Goal: Task Accomplishment & Management: Contribute content

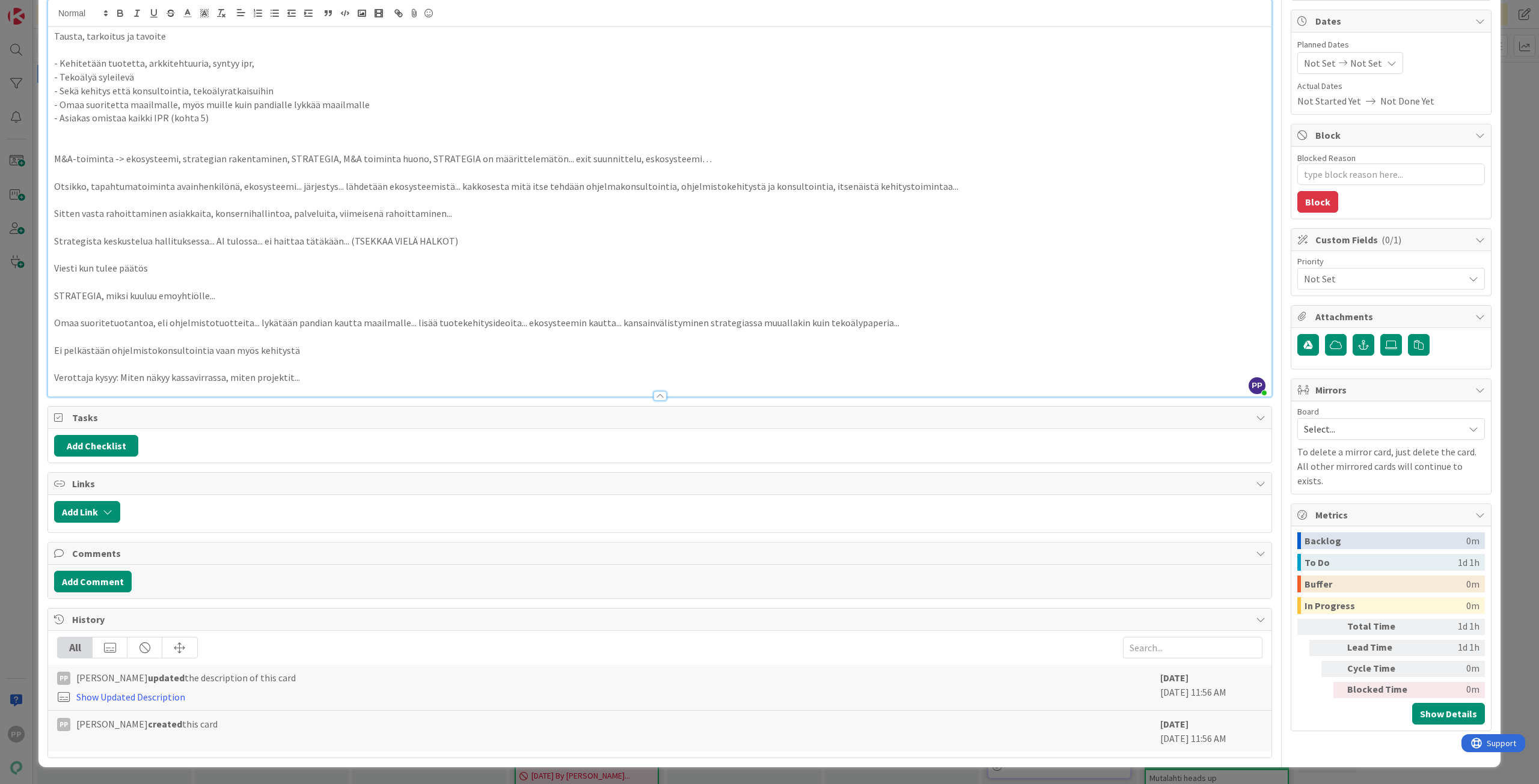
click at [28, 73] on div "ID 22965 Pekan Boardi To Do Title 30 / 128 Strategiapaperi + [PERSON_NAME] muut…" at bounding box center [770, 392] width 1539 height 784
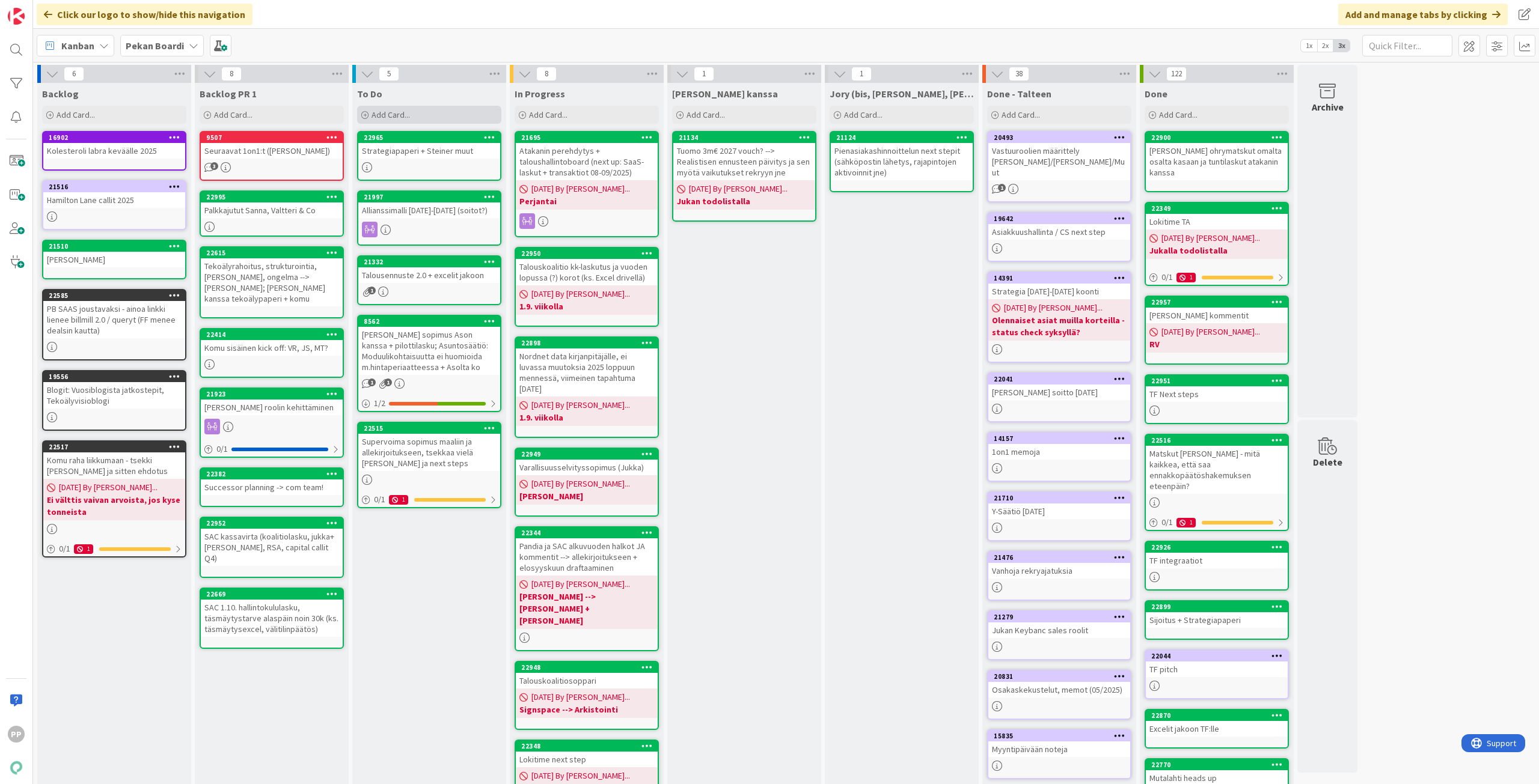
click at [459, 114] on div "Add Card..." at bounding box center [429, 115] width 145 height 18
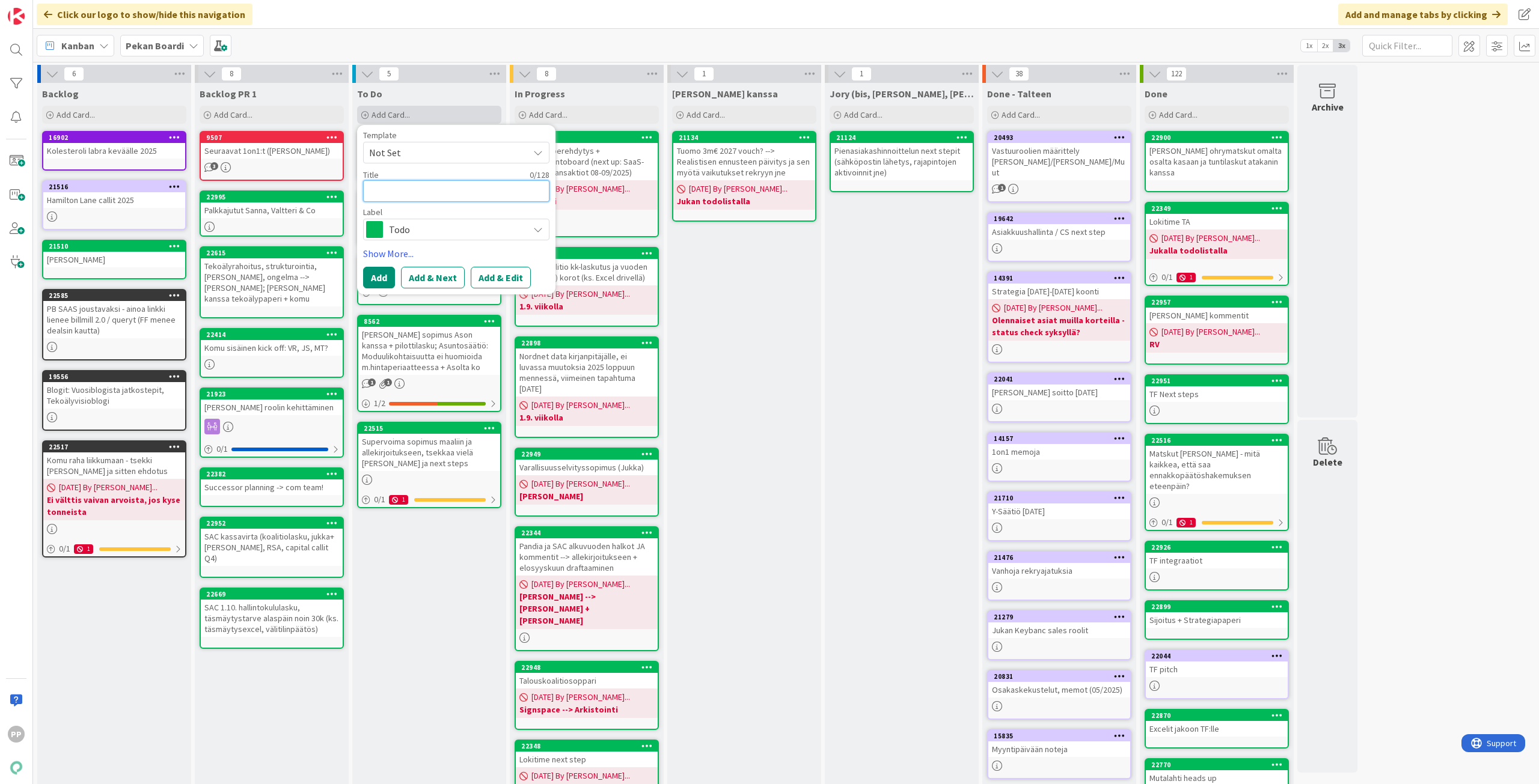
type textarea "S"
type textarea "x"
type textarea "St"
type textarea "x"
type textarea "Sta"
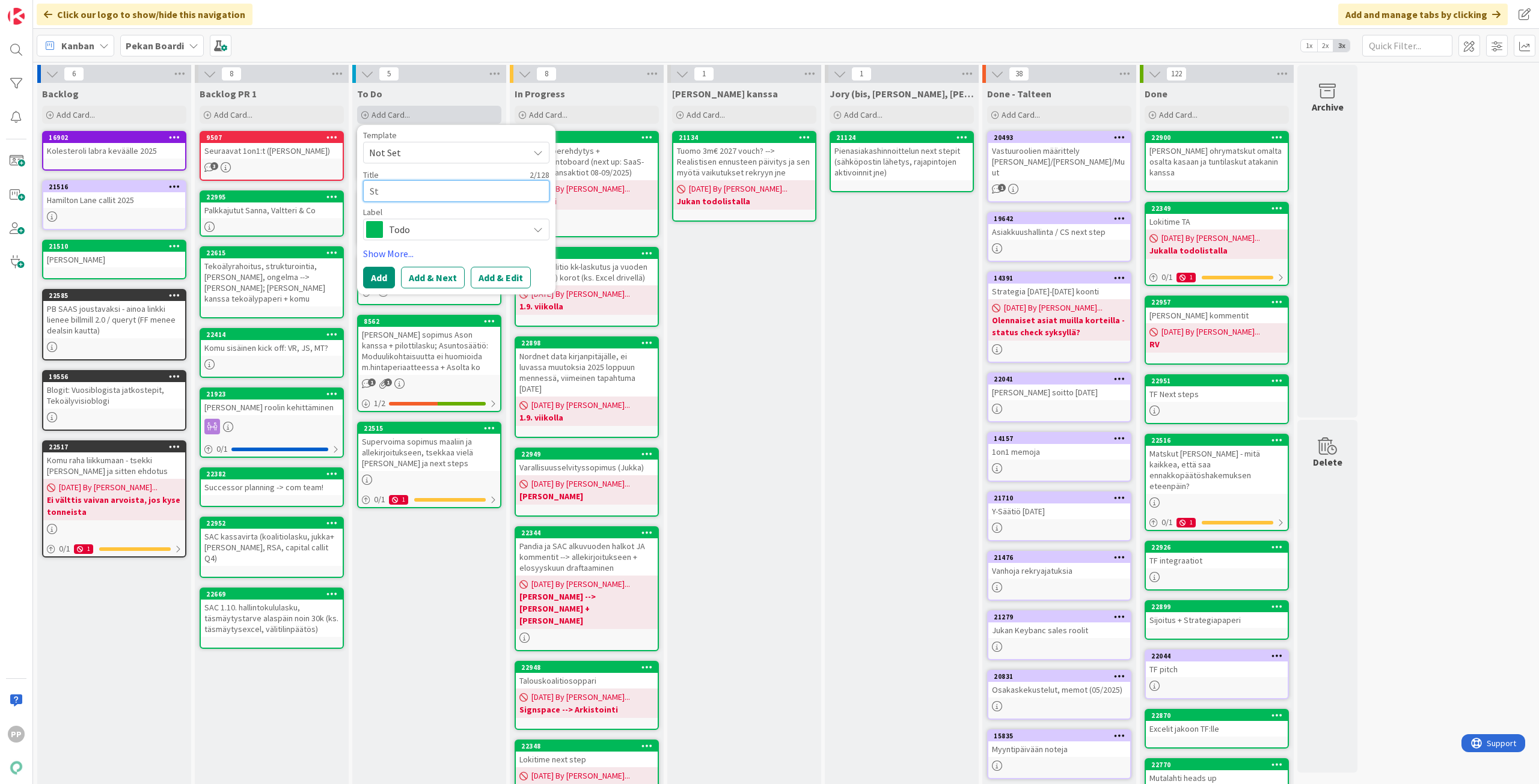
type textarea "x"
type textarea "Stag"
type textarea "x"
type textarea "Stage"
type textarea "x"
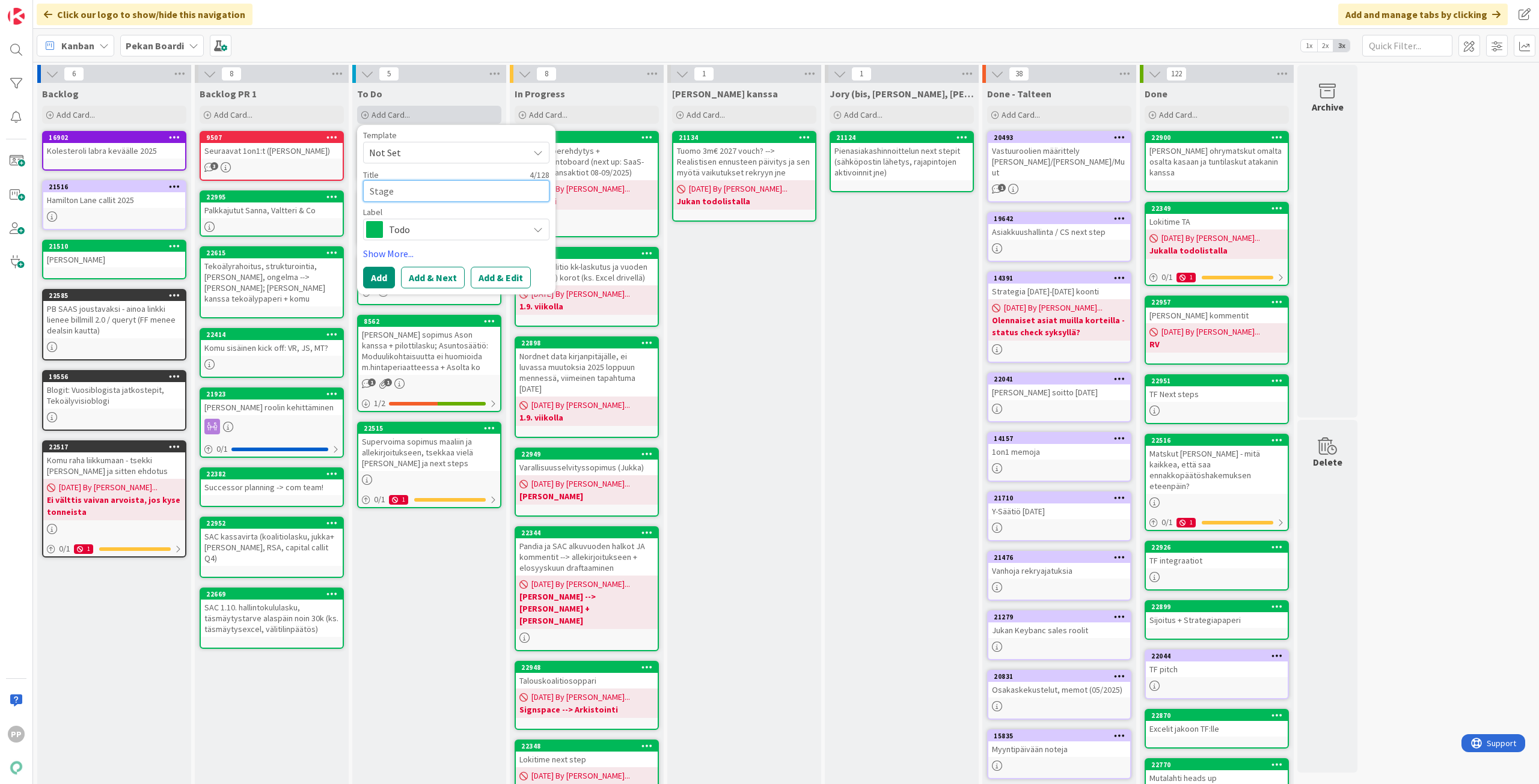
type textarea "Stage"
type textarea "x"
type textarea "Stage e"
type textarea "x"
type textarea "Stage en"
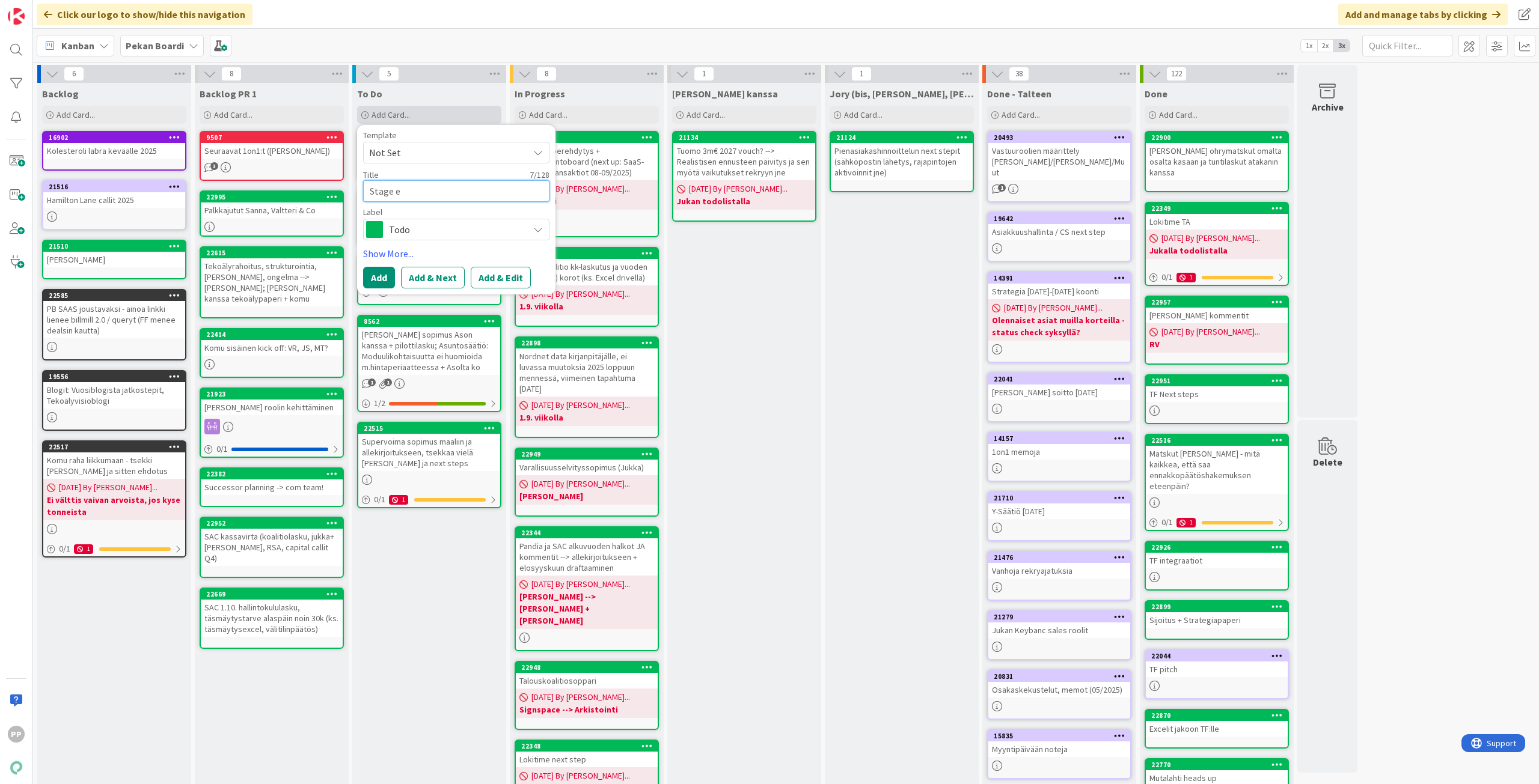
type textarea "x"
type textarea "Stage ene"
type textarea "x"
type textarea "Stage en"
type textarea "x"
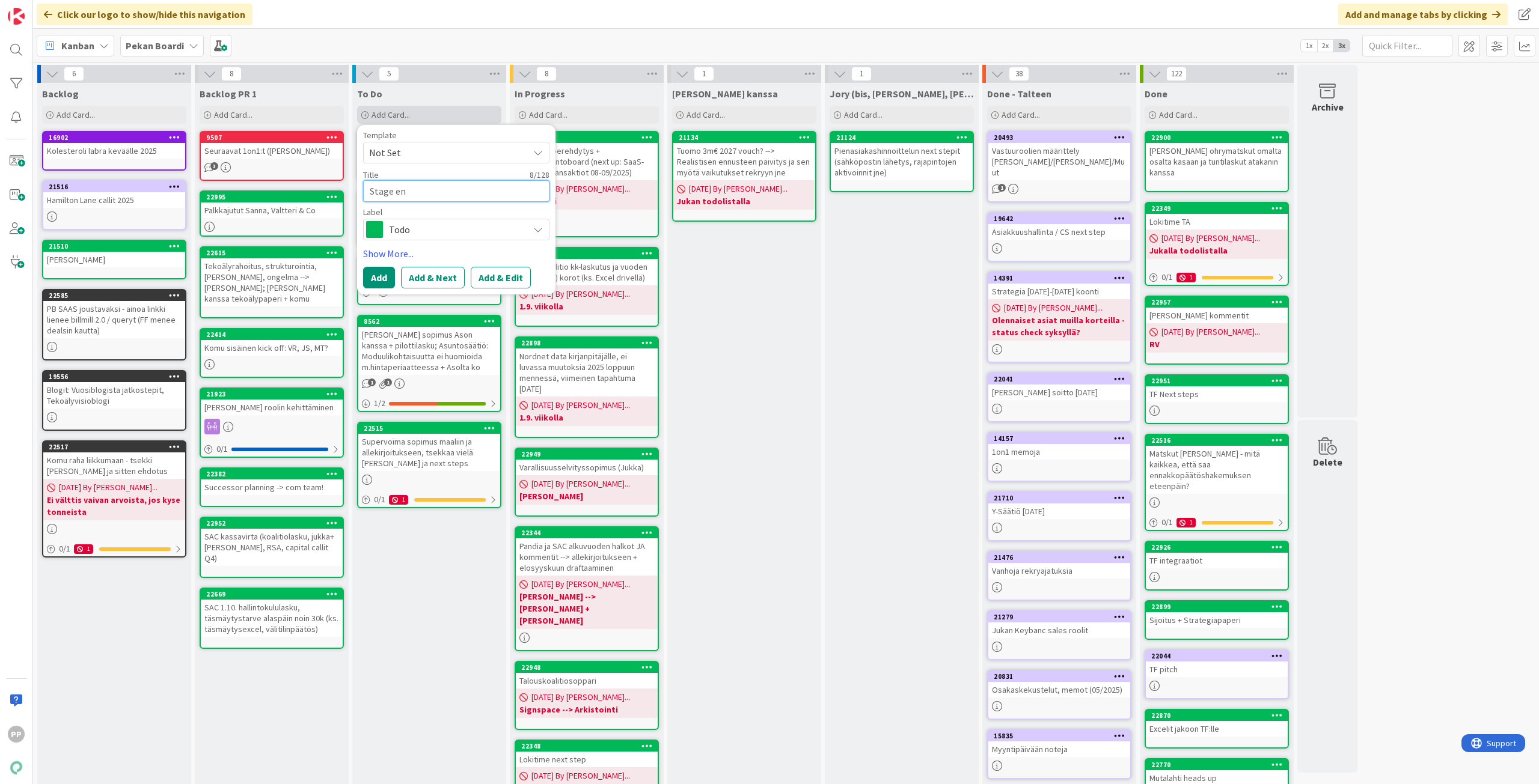
type textarea "Stage end"
type textarea "x"
type textarea "Stage end"
type textarea "x"
type textarea "Stage end a"
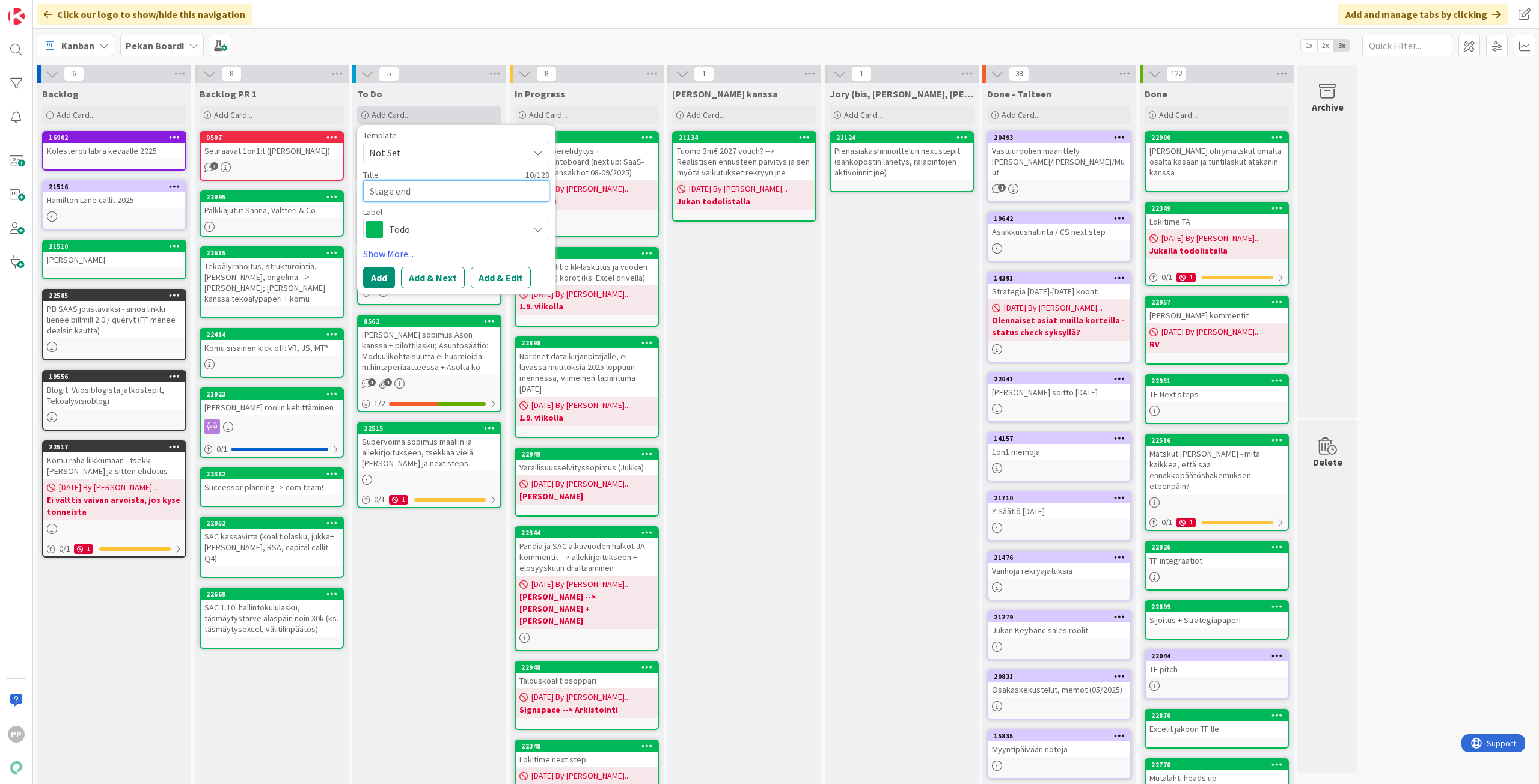
type textarea "x"
type textarea "Stage end an"
type textarea "x"
type textarea "Stage end ani"
type textarea "x"
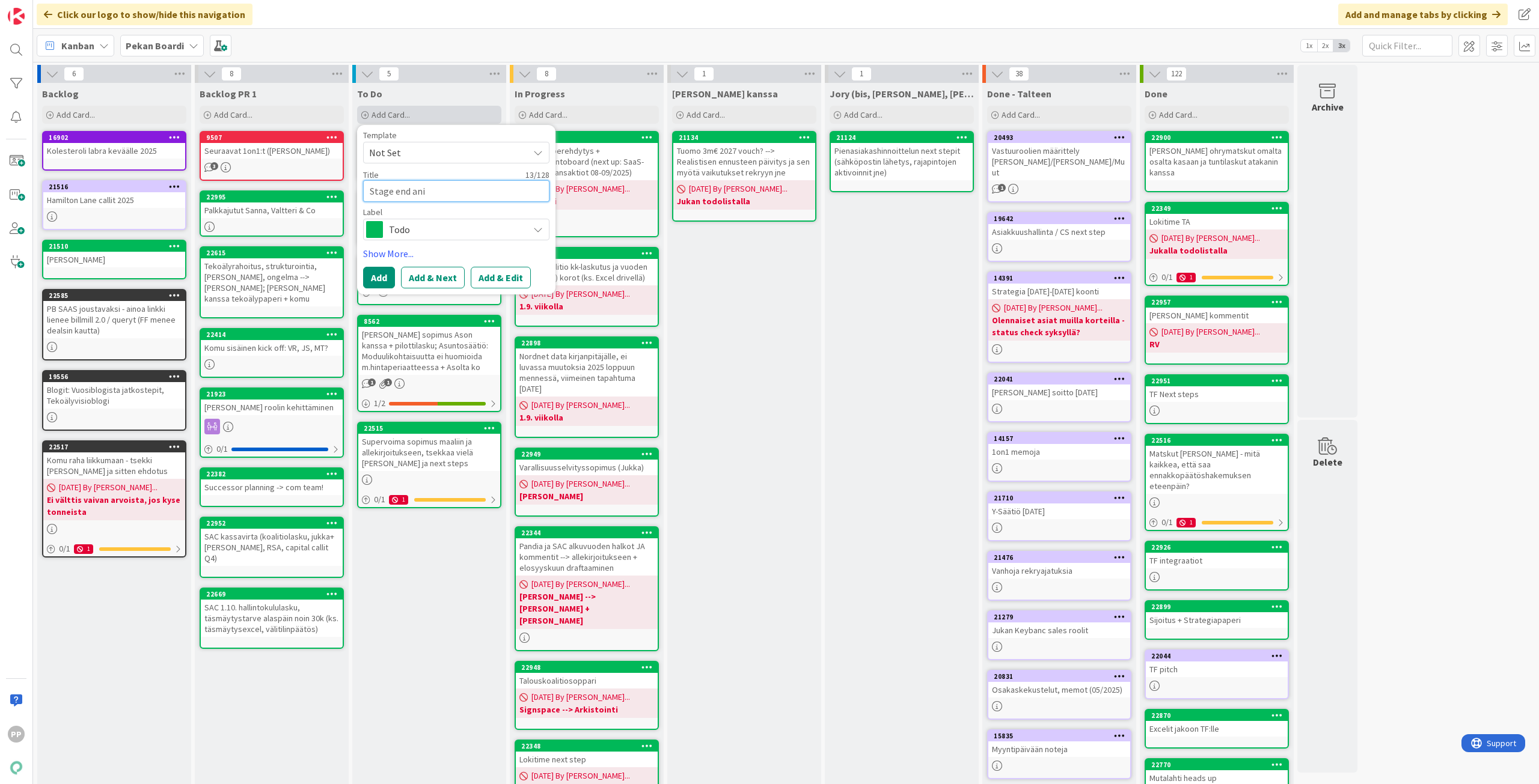
type textarea "Stage end anim"
type textarea "x"
type textarea "Stage end animo"
type textarea "x"
type textarea "Stage end animoi"
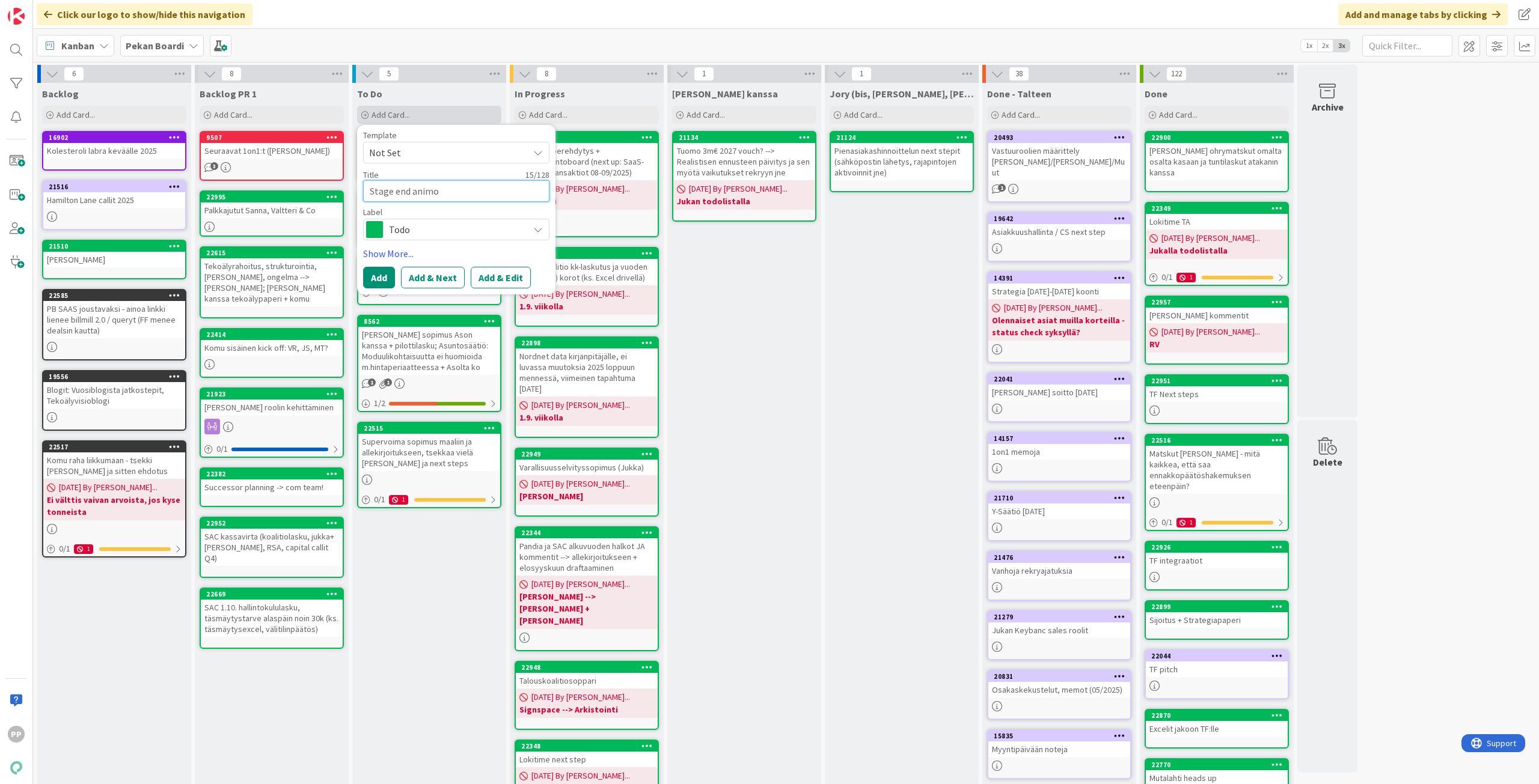
type textarea "x"
type textarea "Stage end animoin"
type textarea "x"
type textarea "Stage end animoinn"
type textarea "x"
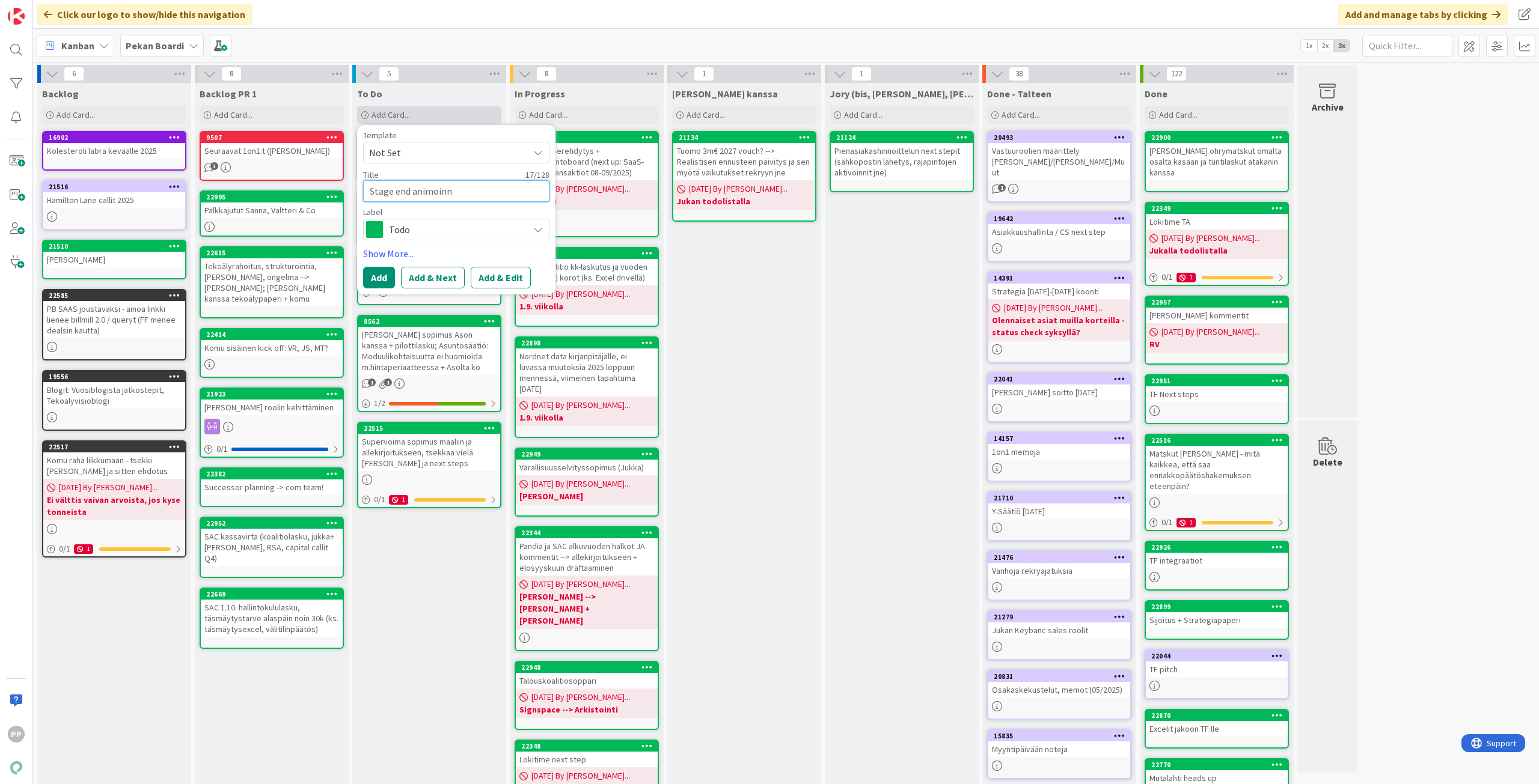
type textarea "Stage end animoinni"
type textarea "x"
type textarea "Stage end animoinnit"
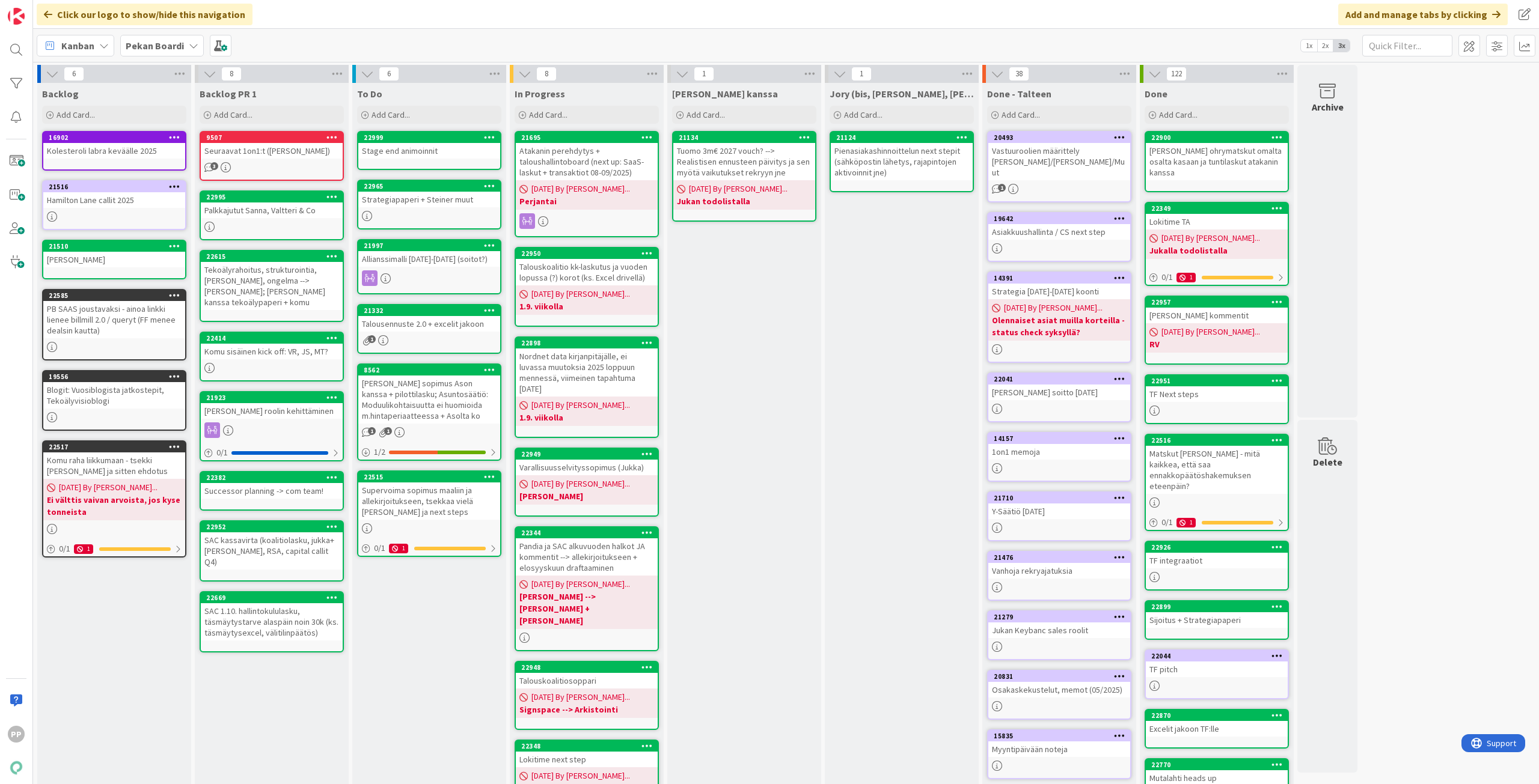
click at [456, 196] on div "Strategiapaperi + Steiner muut" at bounding box center [429, 199] width 142 height 16
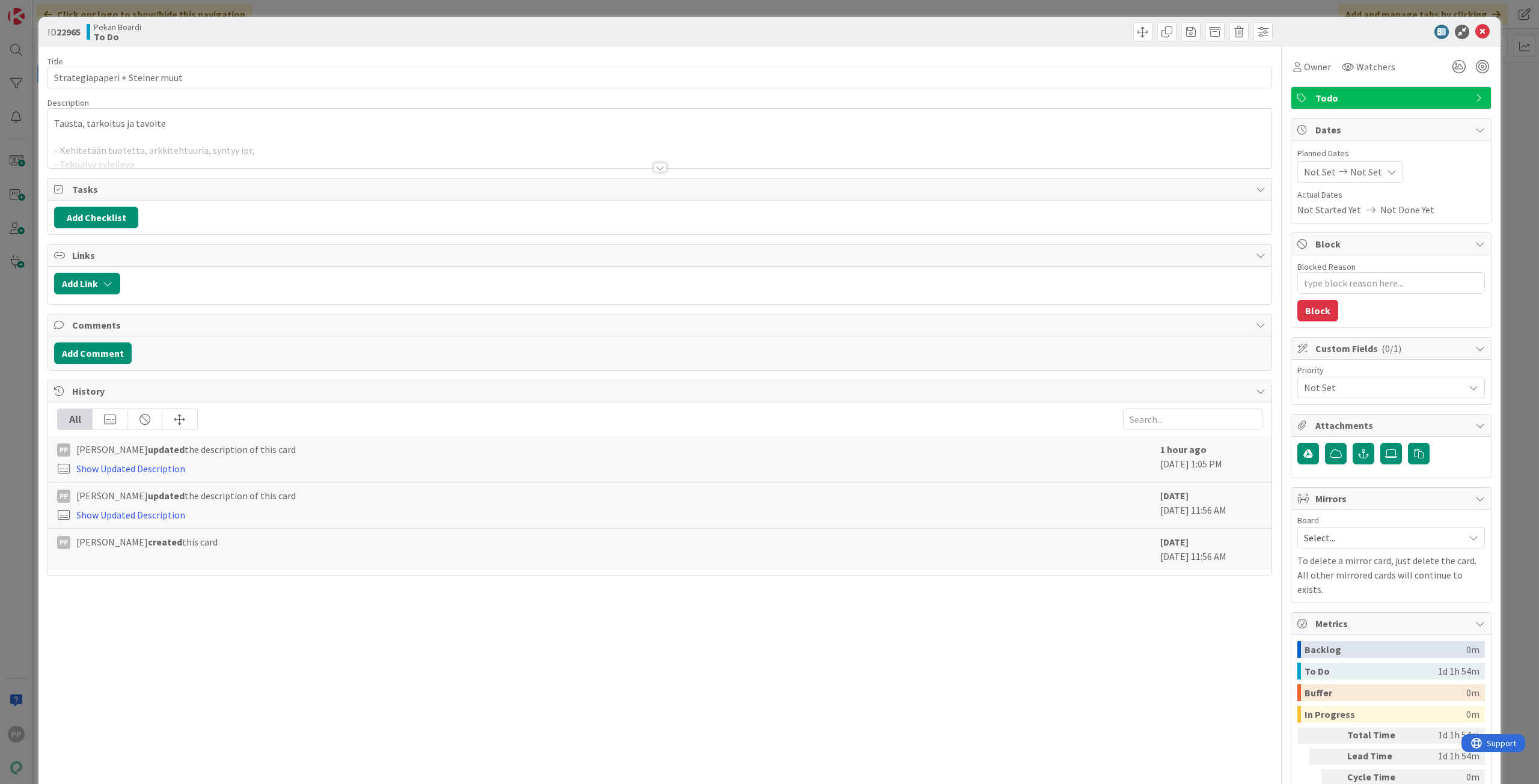
click at [183, 136] on p at bounding box center [659, 137] width 1212 height 13
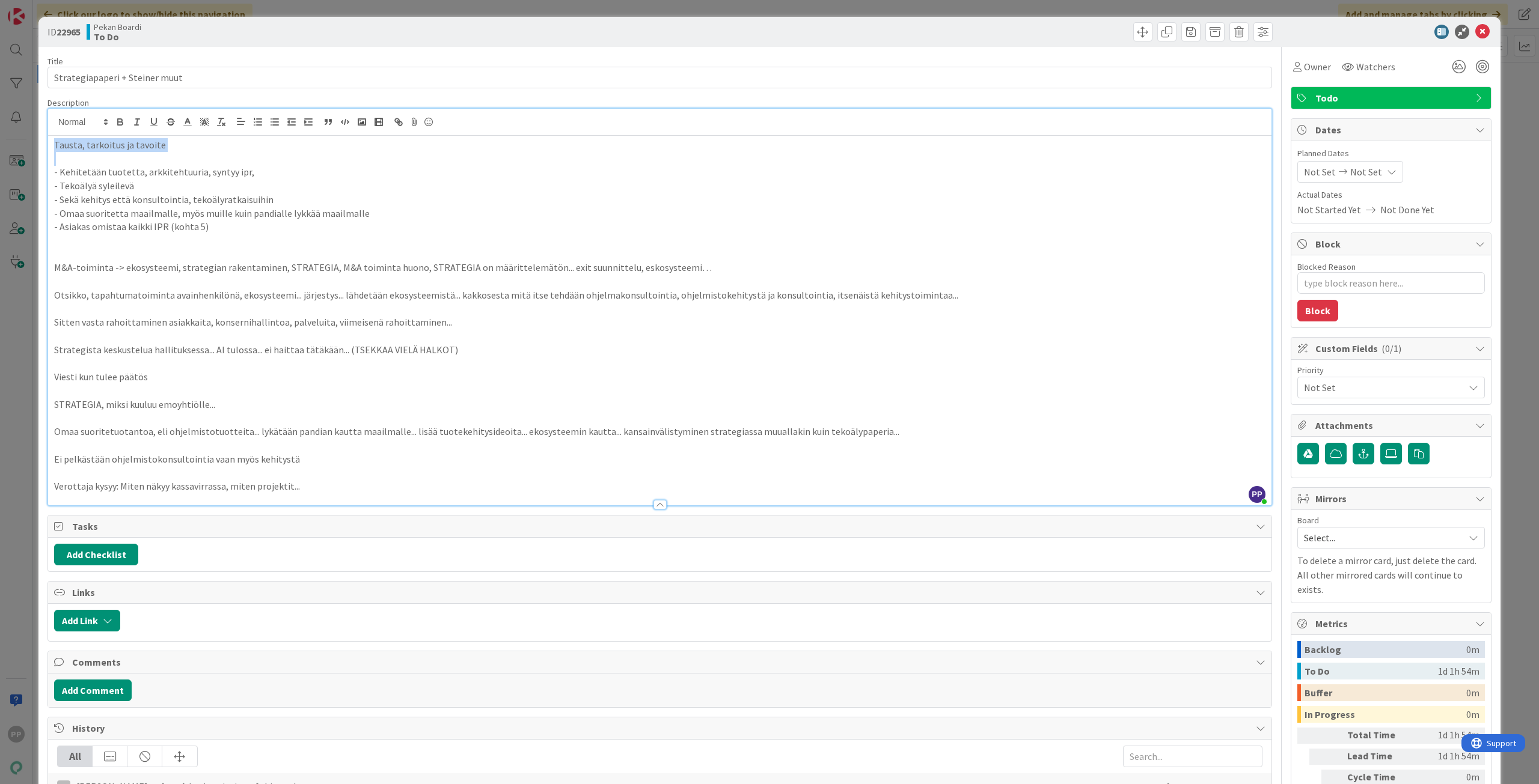
drag, startPoint x: 31, startPoint y: 184, endPoint x: 0, endPoint y: 113, distance: 77.5
click at [0, 113] on div "ID 22965 Pekan Boardi To Do Title 30 / 128 Strategiapaperi + [PERSON_NAME] muut…" at bounding box center [770, 392] width 1539 height 784
click at [297, 252] on p at bounding box center [659, 255] width 1212 height 13
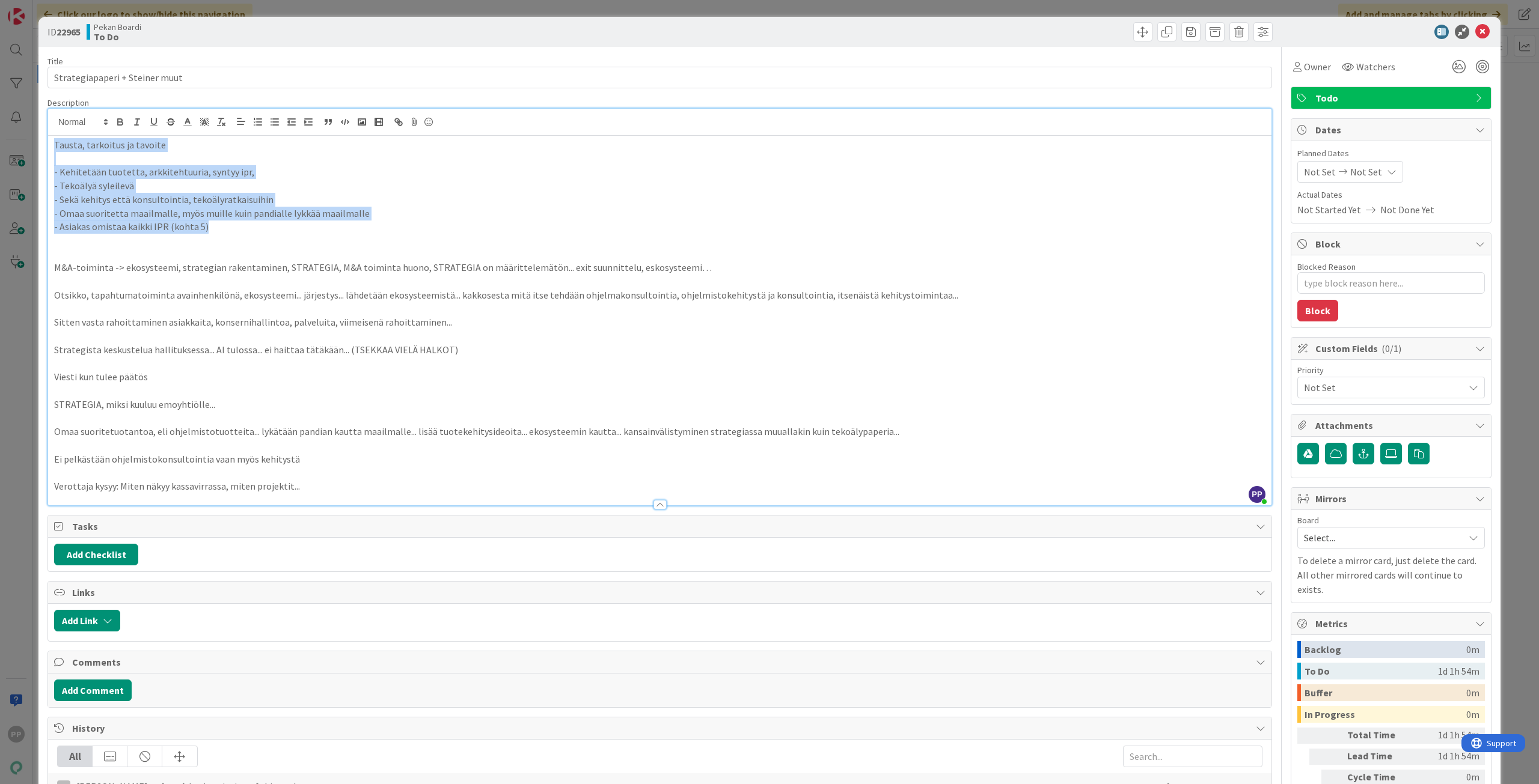
drag, startPoint x: 287, startPoint y: 230, endPoint x: 19, endPoint y: 112, distance: 292.8
click at [0, 114] on div "ID 22965 Pekan Boardi To Do Title 30 / 128 Strategiapaperi + [PERSON_NAME] muut…" at bounding box center [770, 392] width 1539 height 784
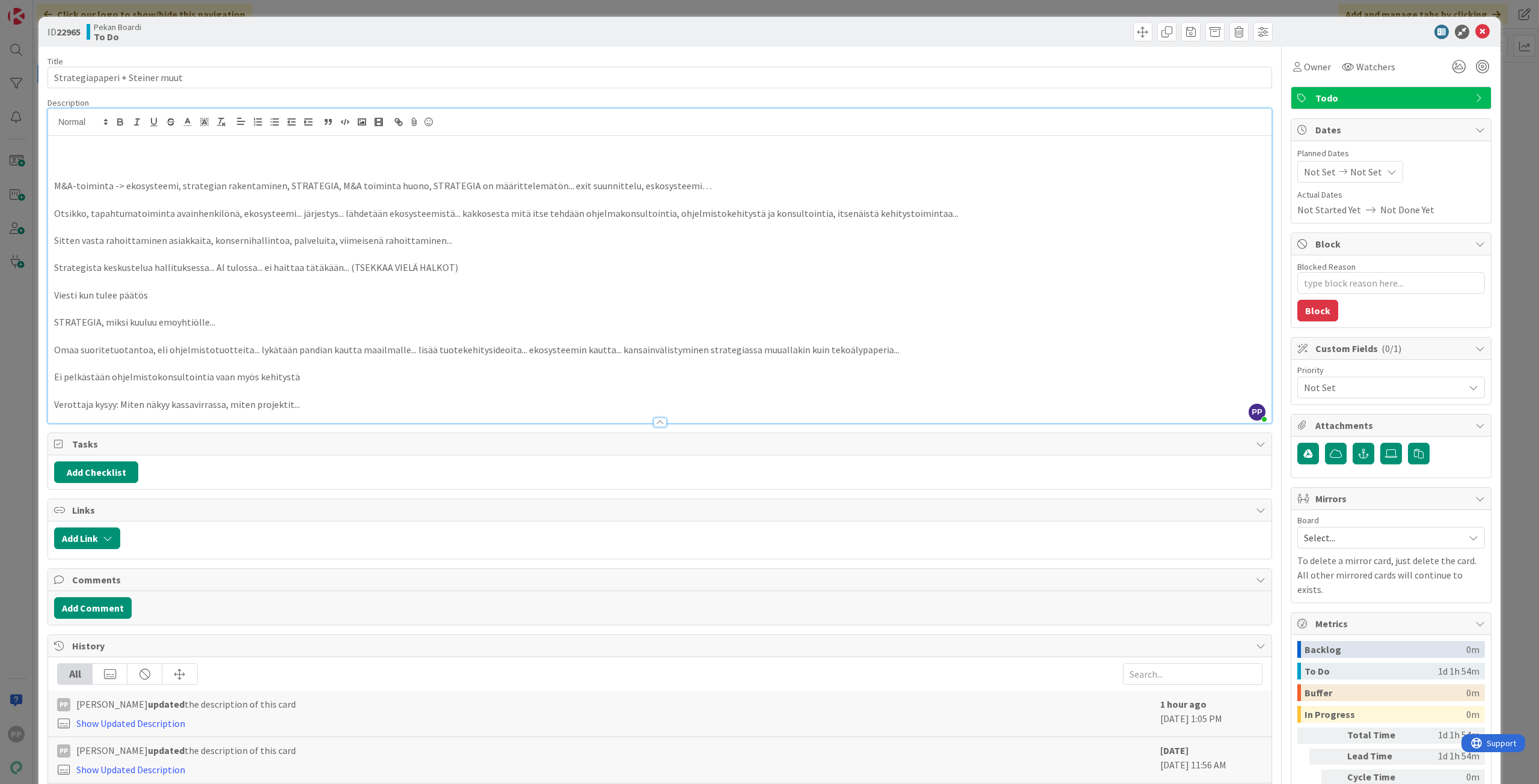
click at [18, 174] on div "ID 22965 Pekan Boardi To Do Title 30 / 128 Strategiapaperi + [PERSON_NAME] muut…" at bounding box center [770, 392] width 1539 height 784
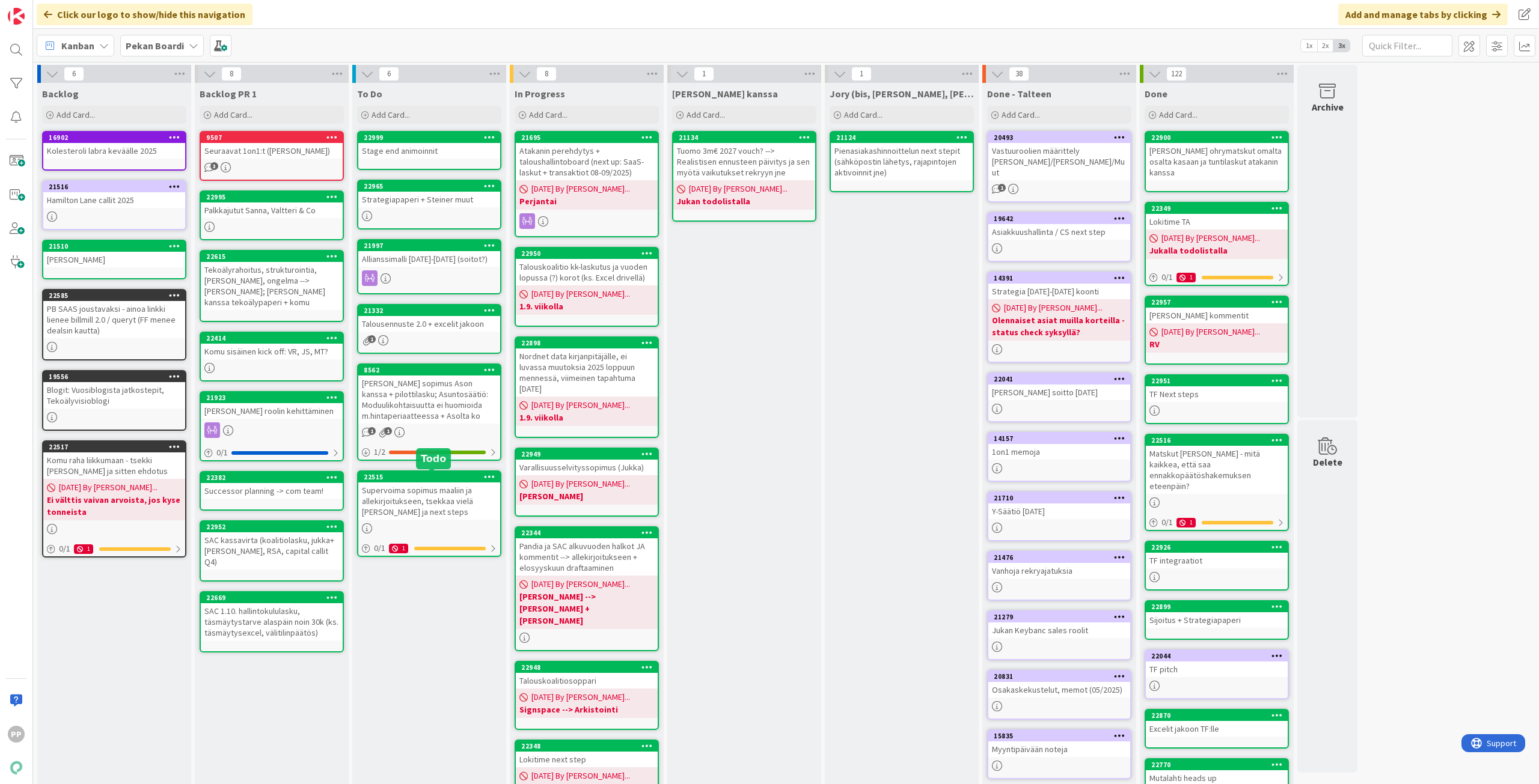
click at [419, 486] on div "Supervoima sopimus maaliin ja allekirjoitukseen, tsekkaa vielä [PERSON_NAME] ja…" at bounding box center [429, 501] width 142 height 37
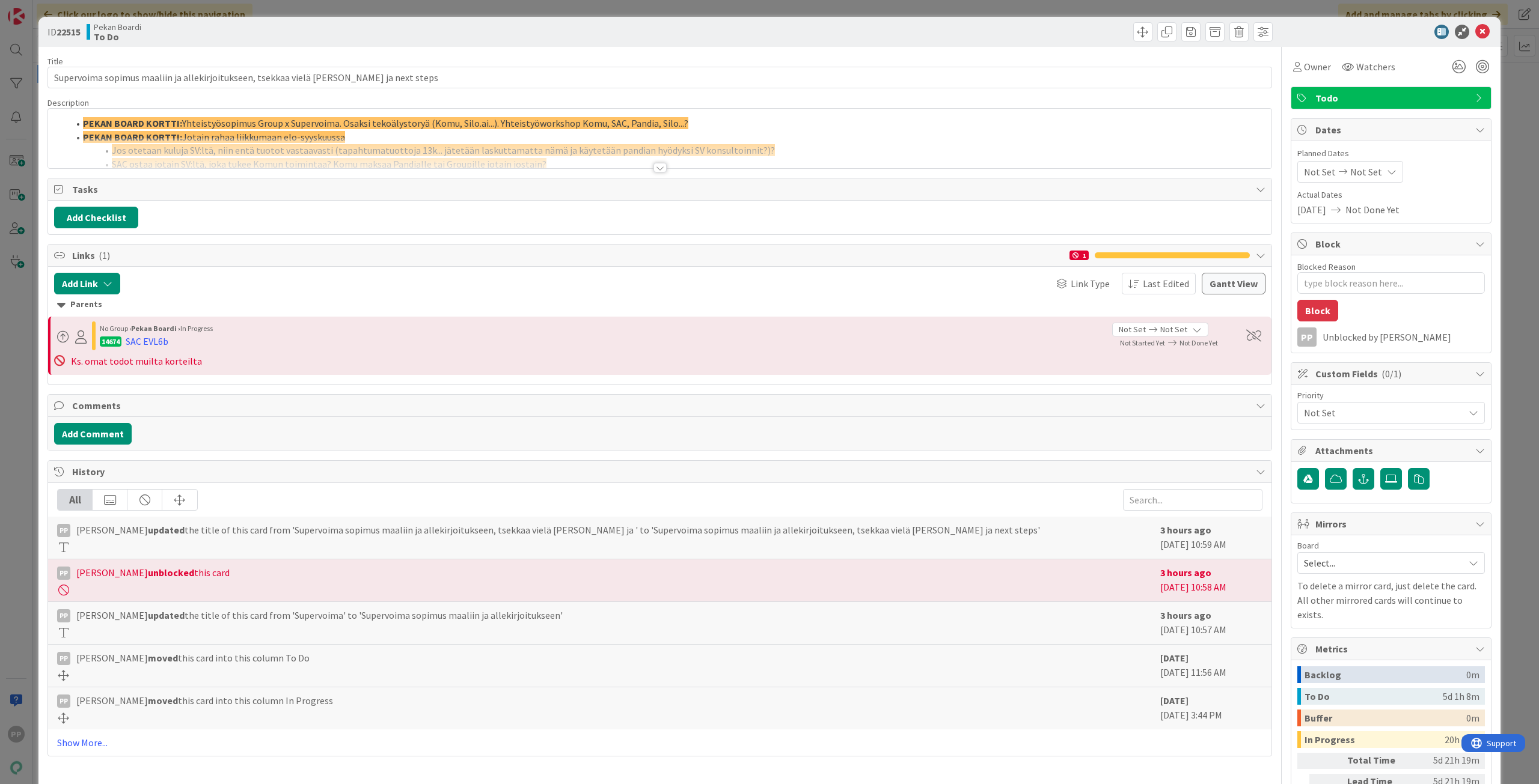
click at [273, 151] on div at bounding box center [659, 153] width 1224 height 31
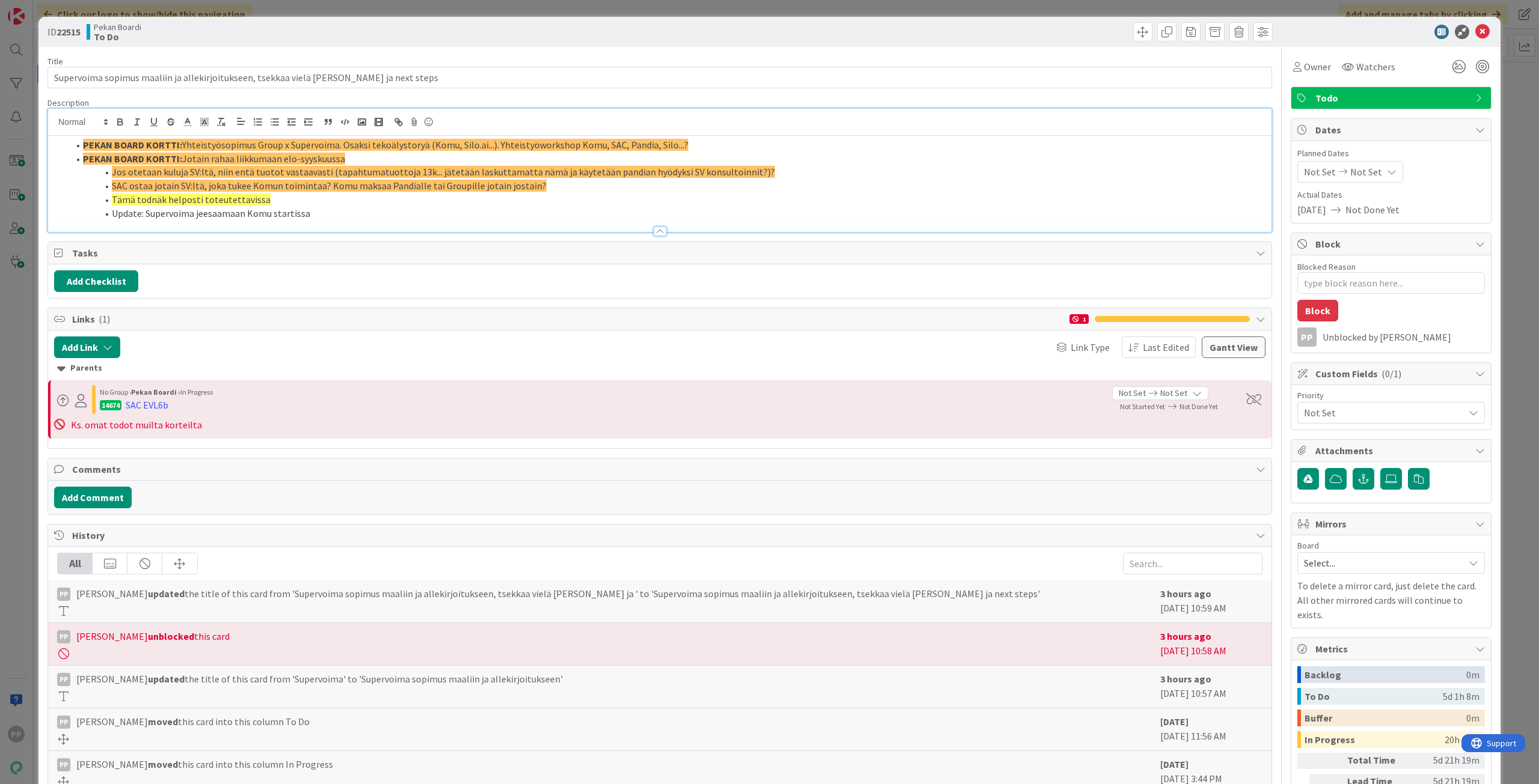
click at [83, 143] on span at bounding box center [83, 145] width 0 height 13
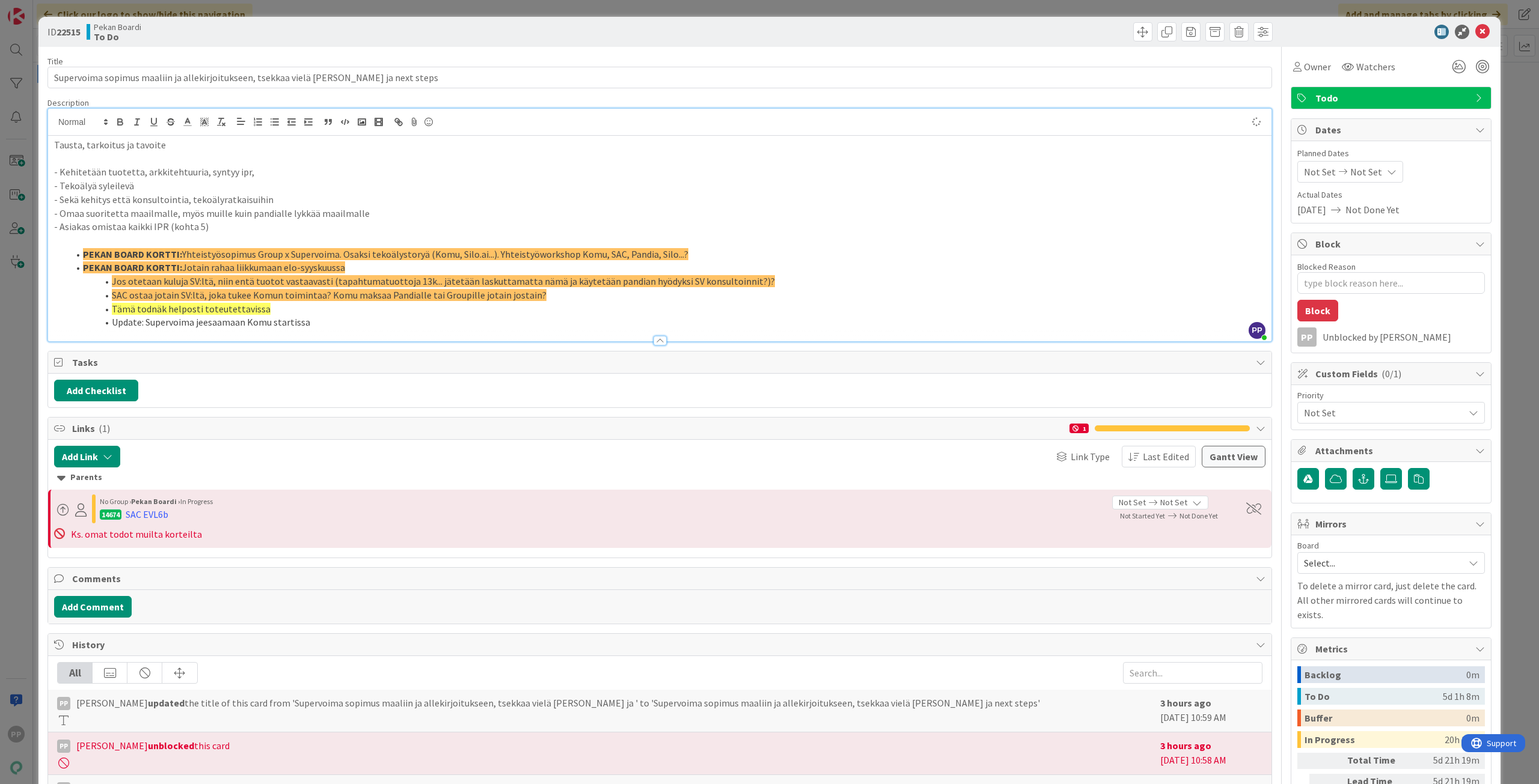
click at [222, 101] on div "Description" at bounding box center [659, 103] width 1224 height 10
click at [252, 46] on div "ID 22515 Pekan Boardi To Do" at bounding box center [769, 31] width 1462 height 30
click at [282, 11] on div "ID 22515 Pekan Boardi To Do Title 88 / 128 Supervoima sopimus maaliin ja alleki…" at bounding box center [770, 392] width 1539 height 784
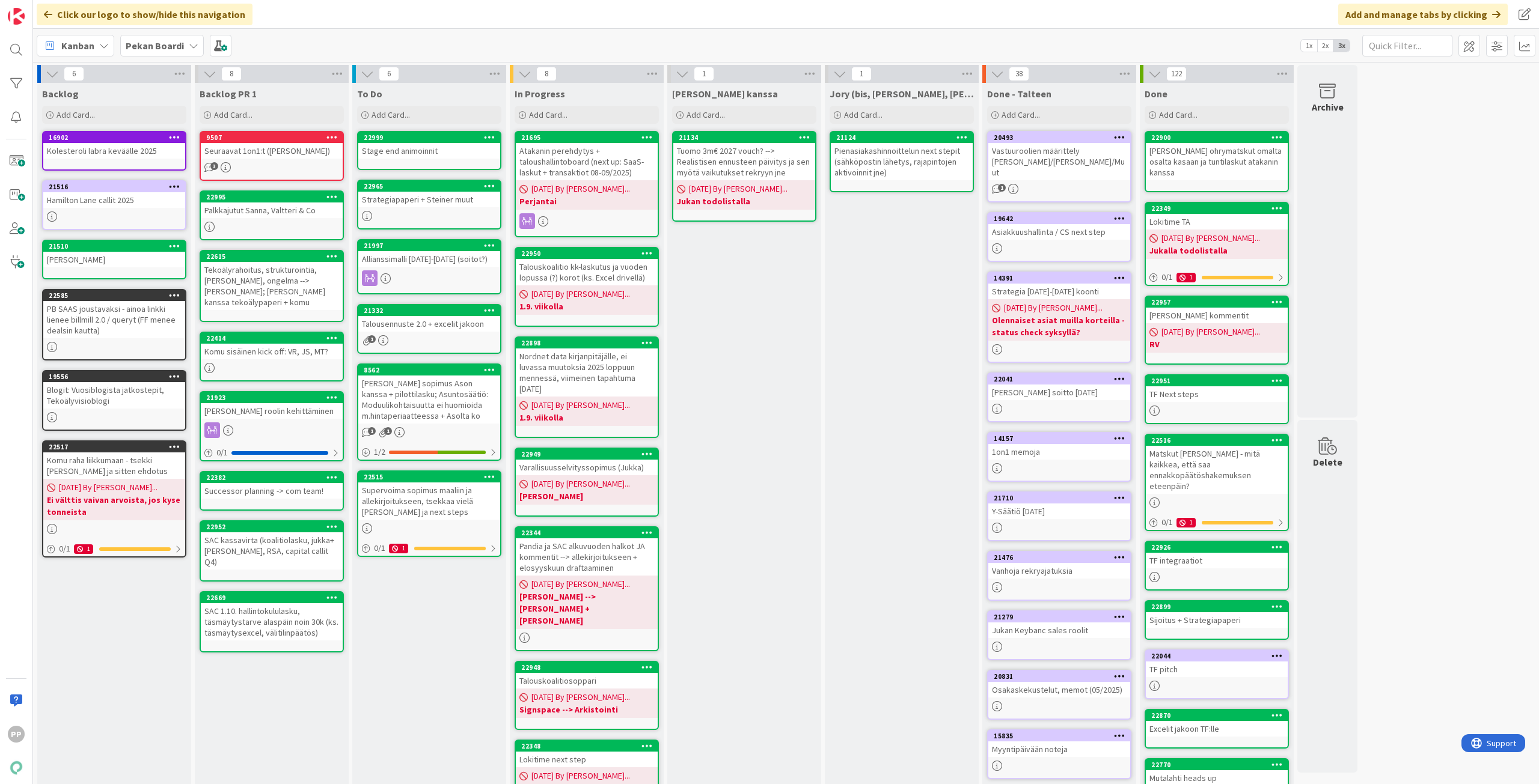
click at [461, 198] on div "Strategiapaperi + Steiner muut" at bounding box center [429, 199] width 142 height 16
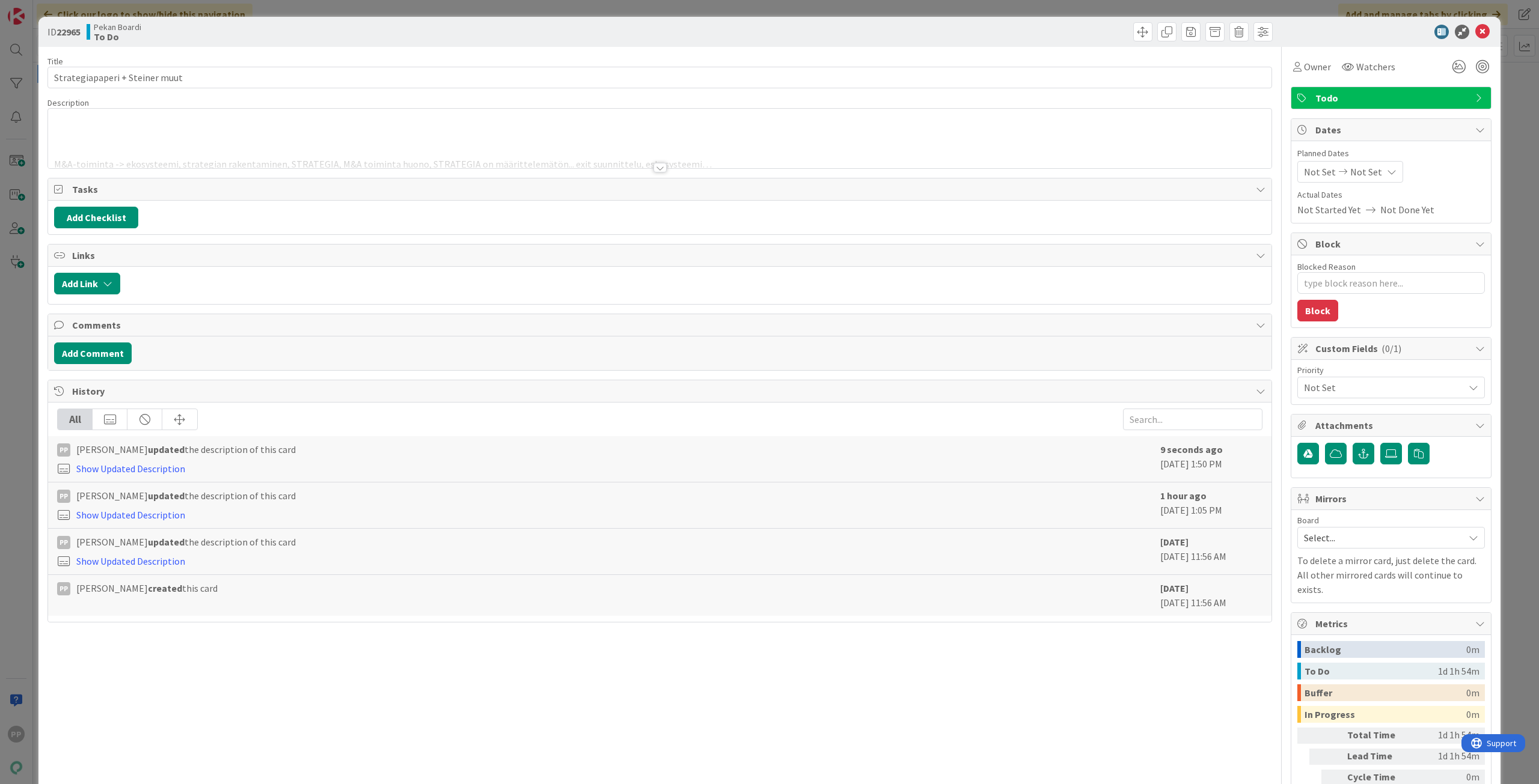
click at [353, 178] on div "Tasks" at bounding box center [659, 189] width 1224 height 22
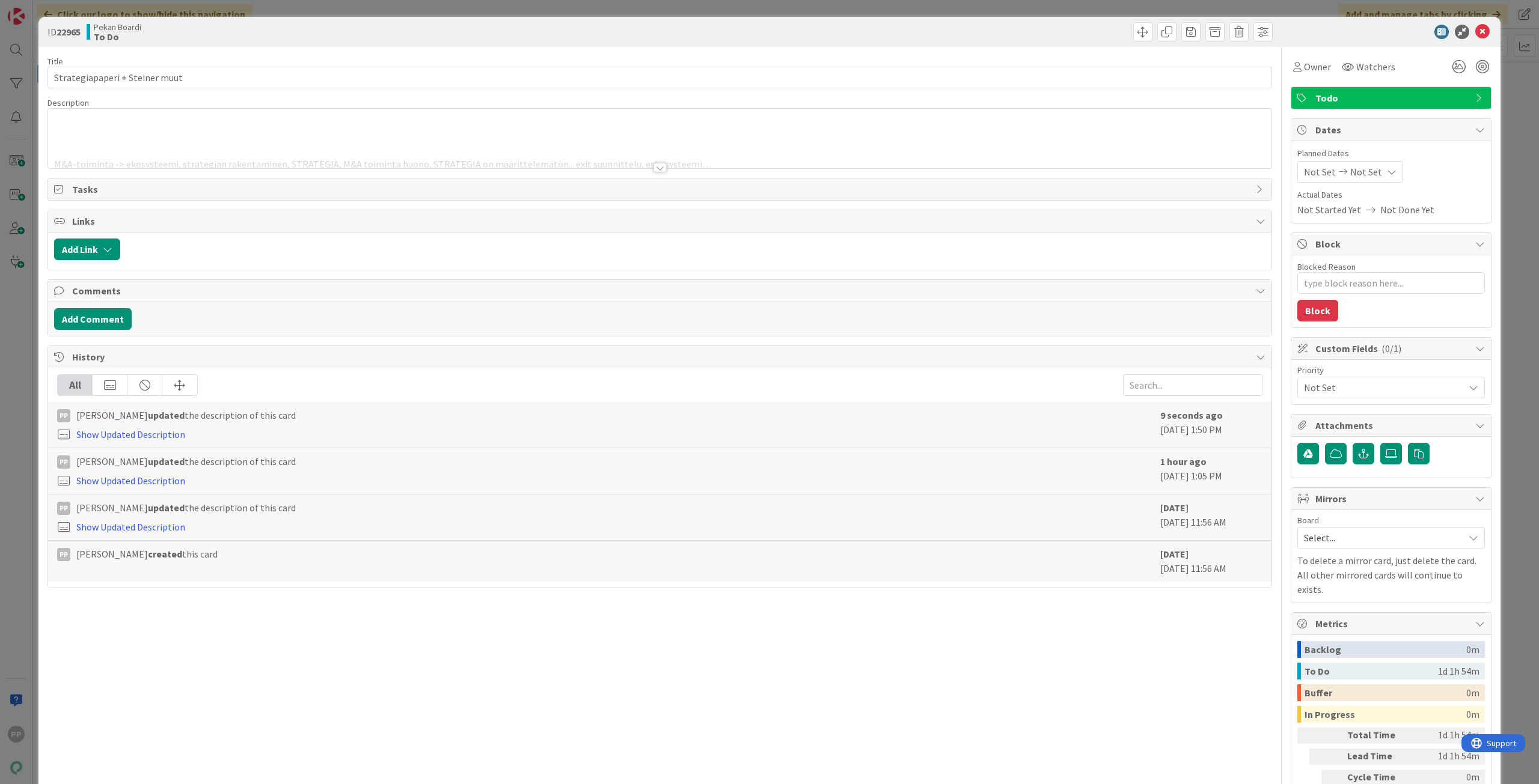
click at [351, 156] on div at bounding box center [659, 153] width 1224 height 31
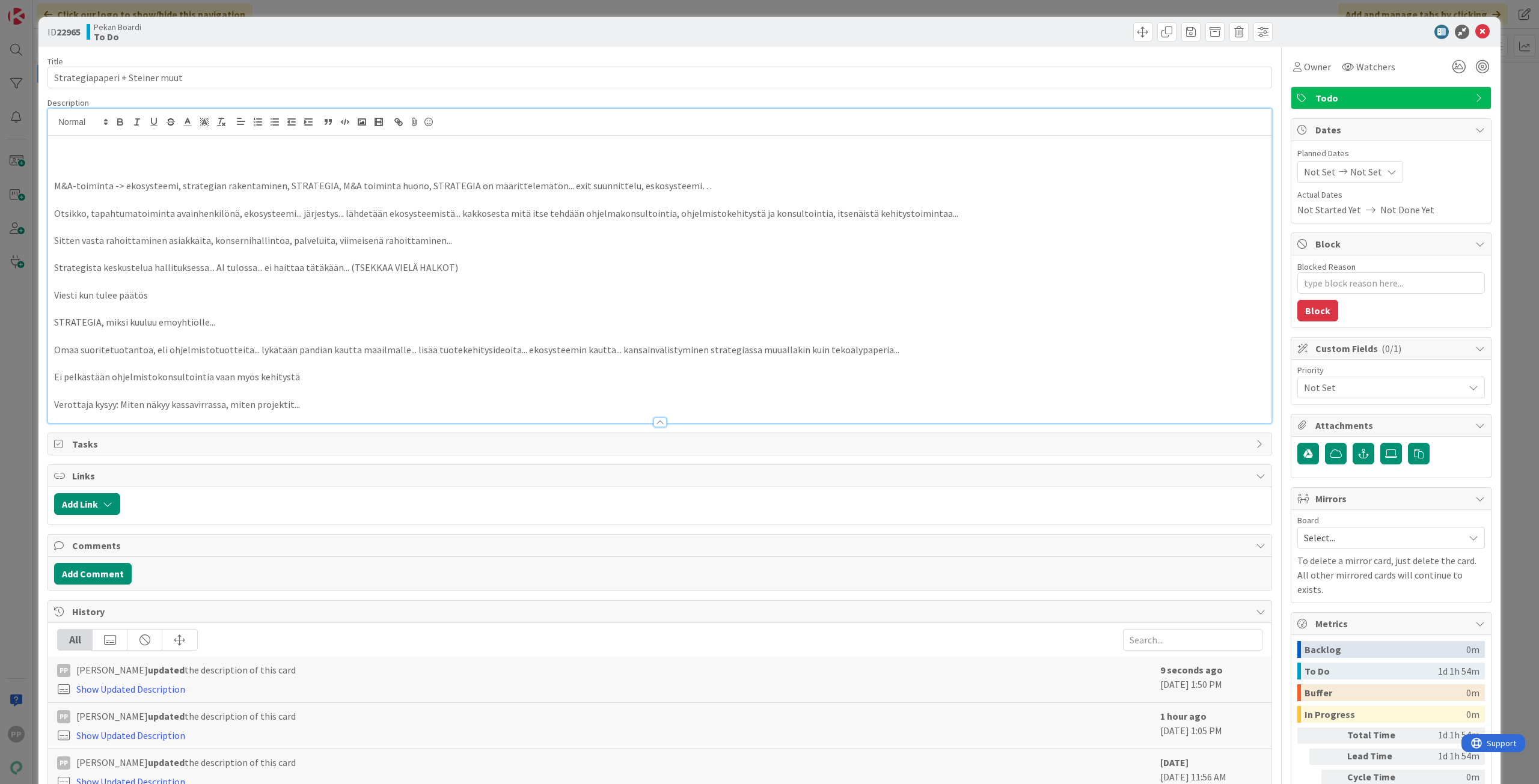
click at [345, 189] on p "M&A-toiminta -> ekosysteemi, strategian rakentaminen, STRATEGIA, M&A toiminta h…" at bounding box center [659, 186] width 1212 height 13
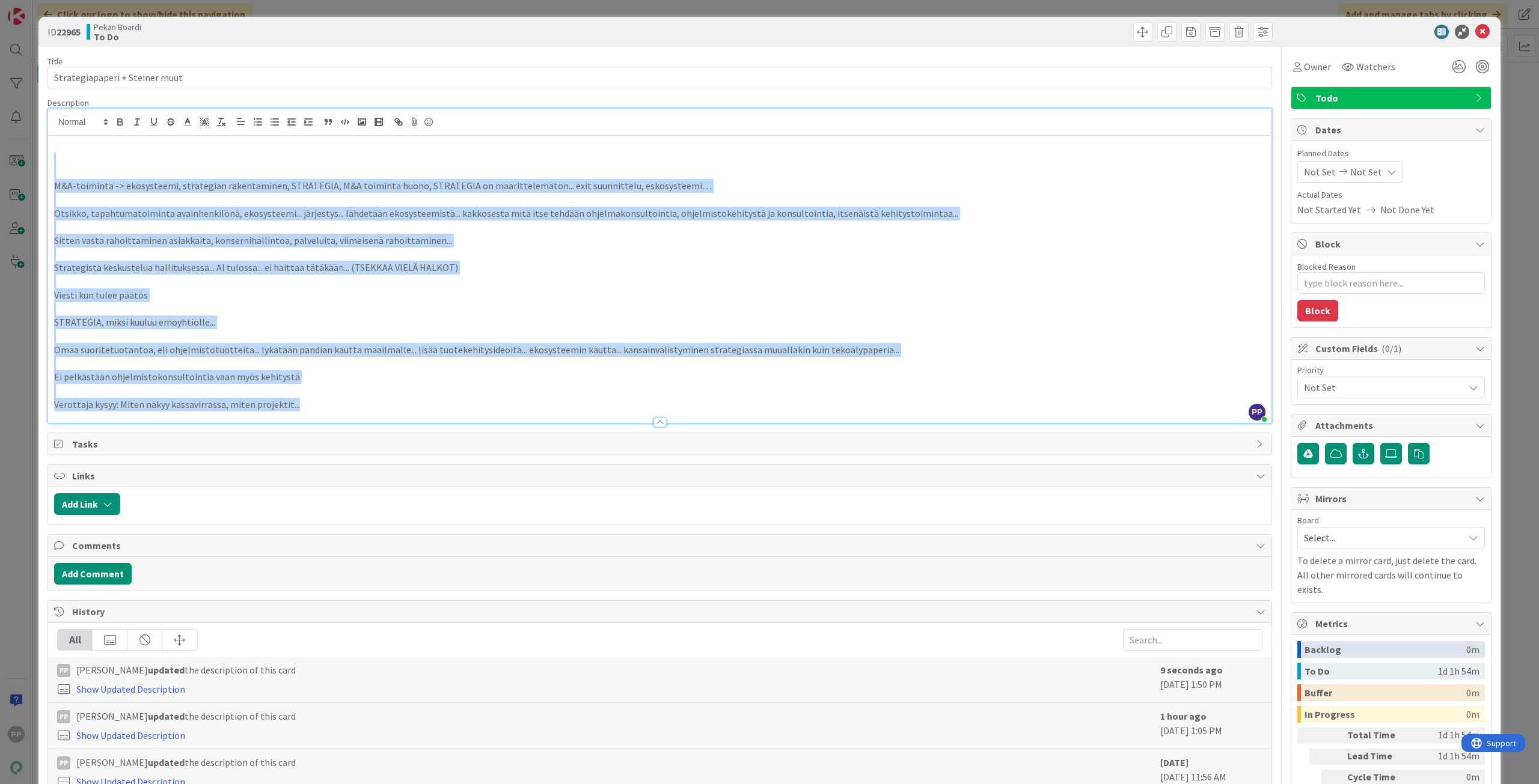
drag, startPoint x: 473, startPoint y: 366, endPoint x: 543, endPoint y: 419, distance: 87.8
click at [543, 419] on div "Description PP [PERSON_NAME] just joined M&A-toiminta -> ekosysteemi, strategia…" at bounding box center [659, 261] width 1224 height 326
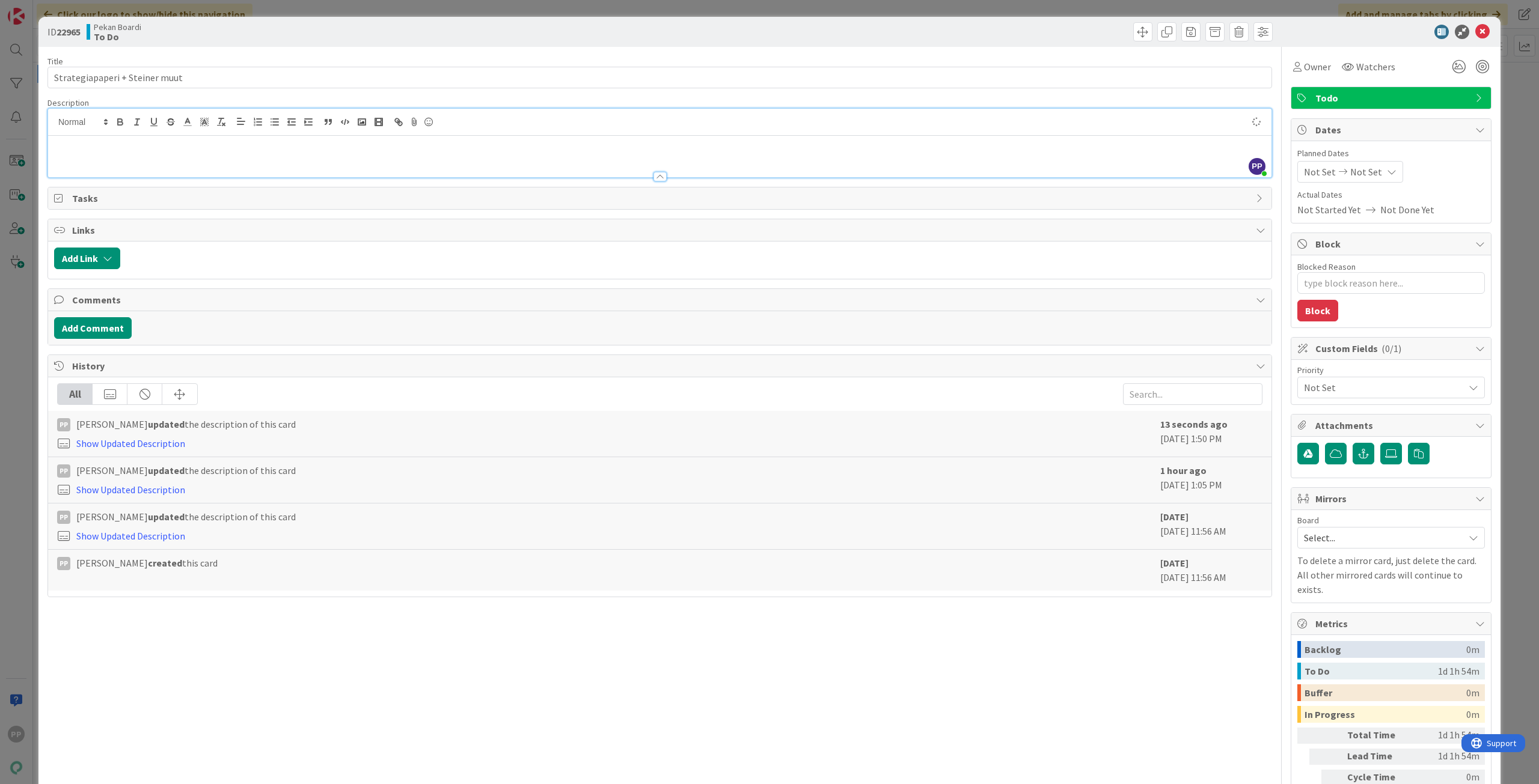
type textarea "x"
click at [1479, 34] on icon at bounding box center [1482, 31] width 14 height 14
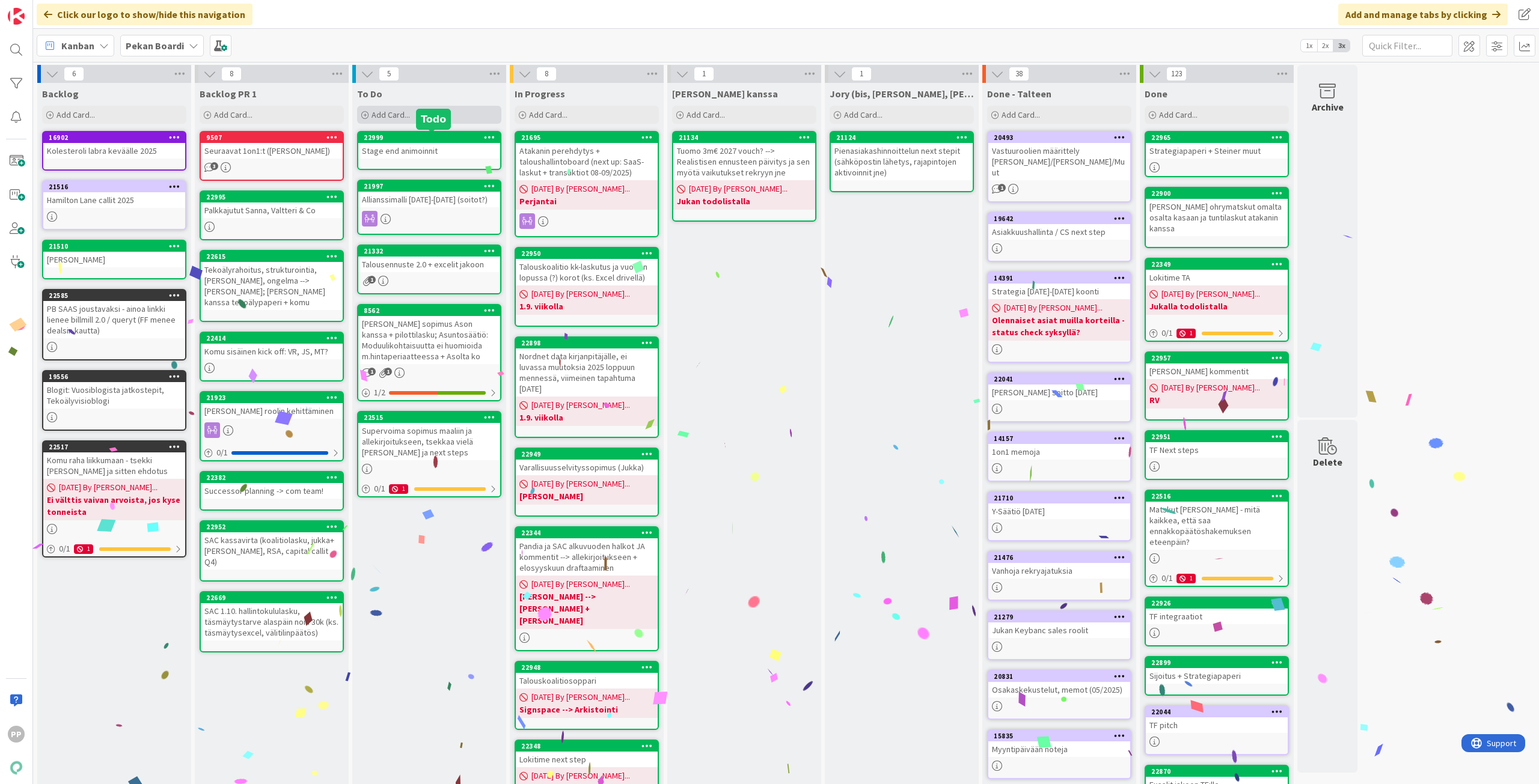
click at [411, 114] on div "Add Card..." at bounding box center [429, 115] width 145 height 18
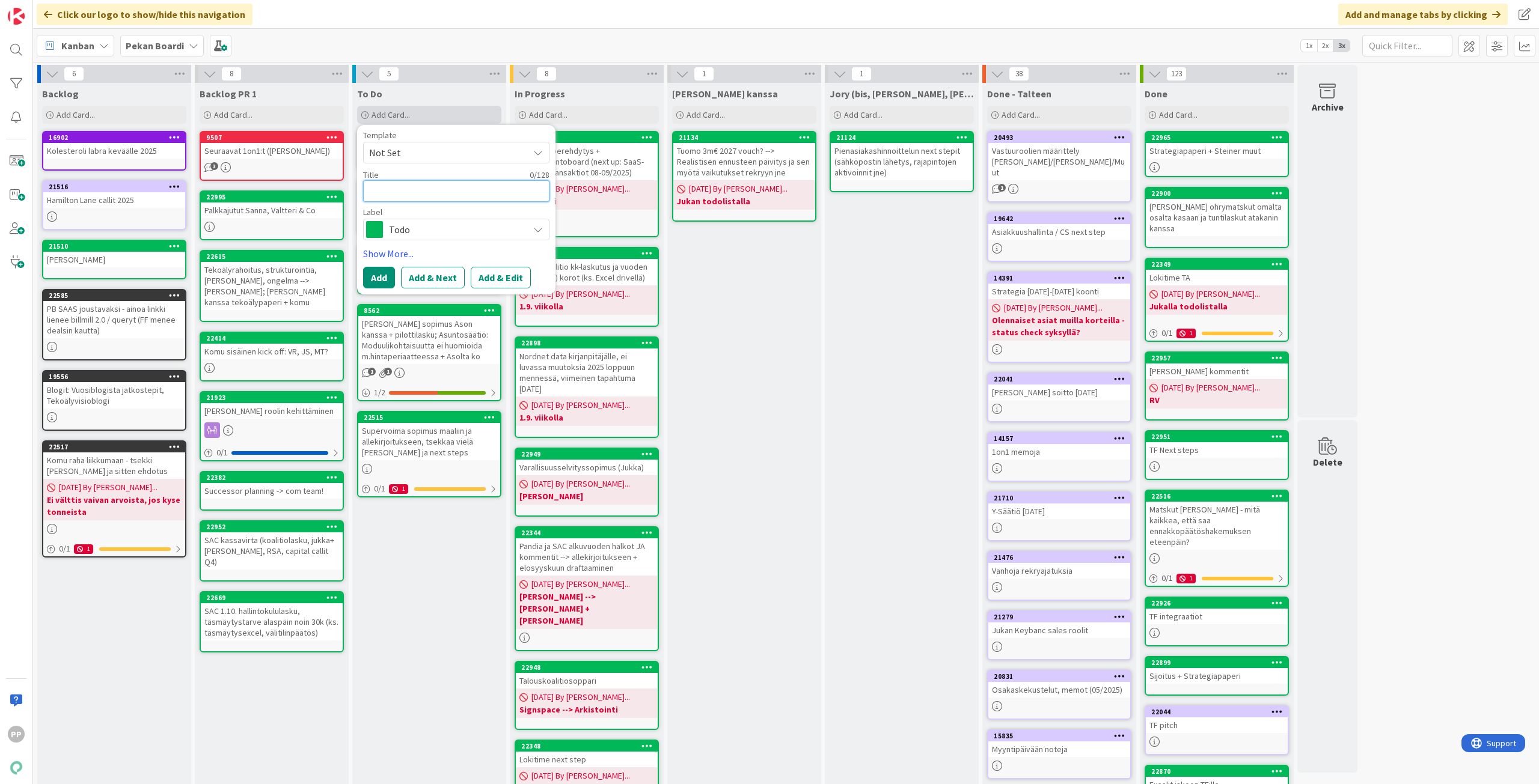
type textarea "S"
type textarea "x"
type textarea "St"
type textarea "x"
type textarea "Str"
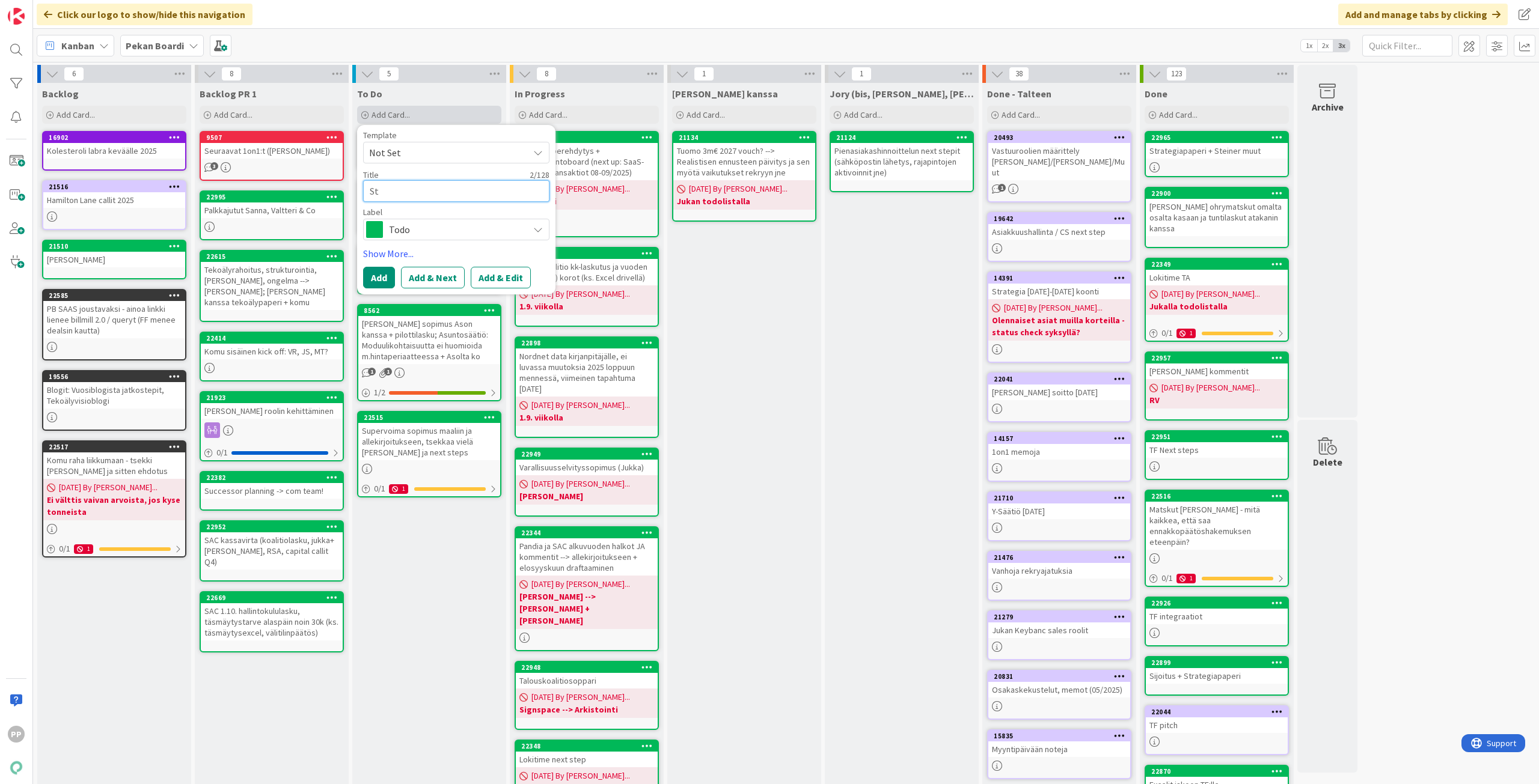
type textarea "x"
type textarea "Stra"
type textarea "x"
type textarea "Strat"
type textarea "x"
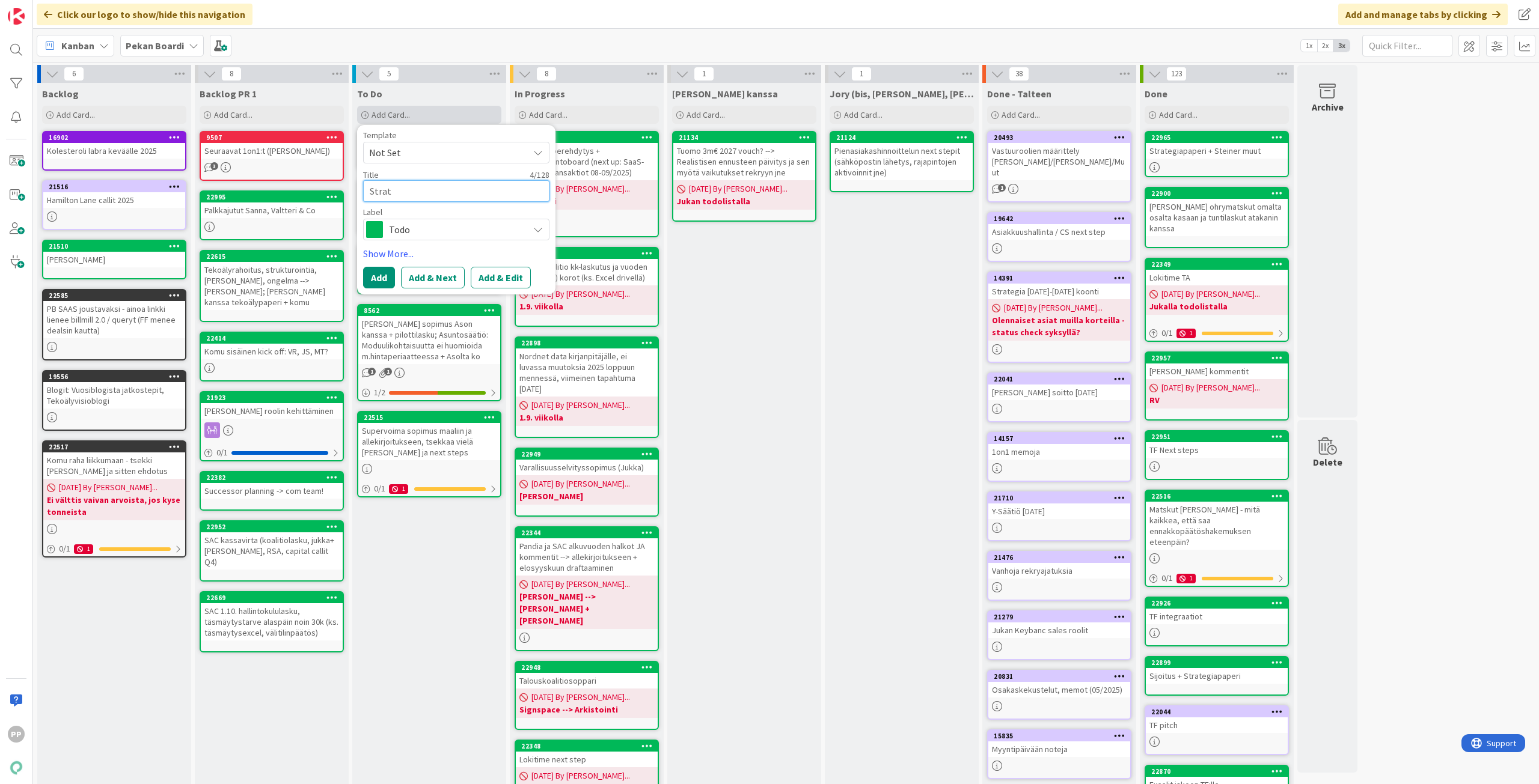
type textarea "Strate"
type textarea "x"
type textarea "Strateg"
type textarea "x"
type textarea "Strategi"
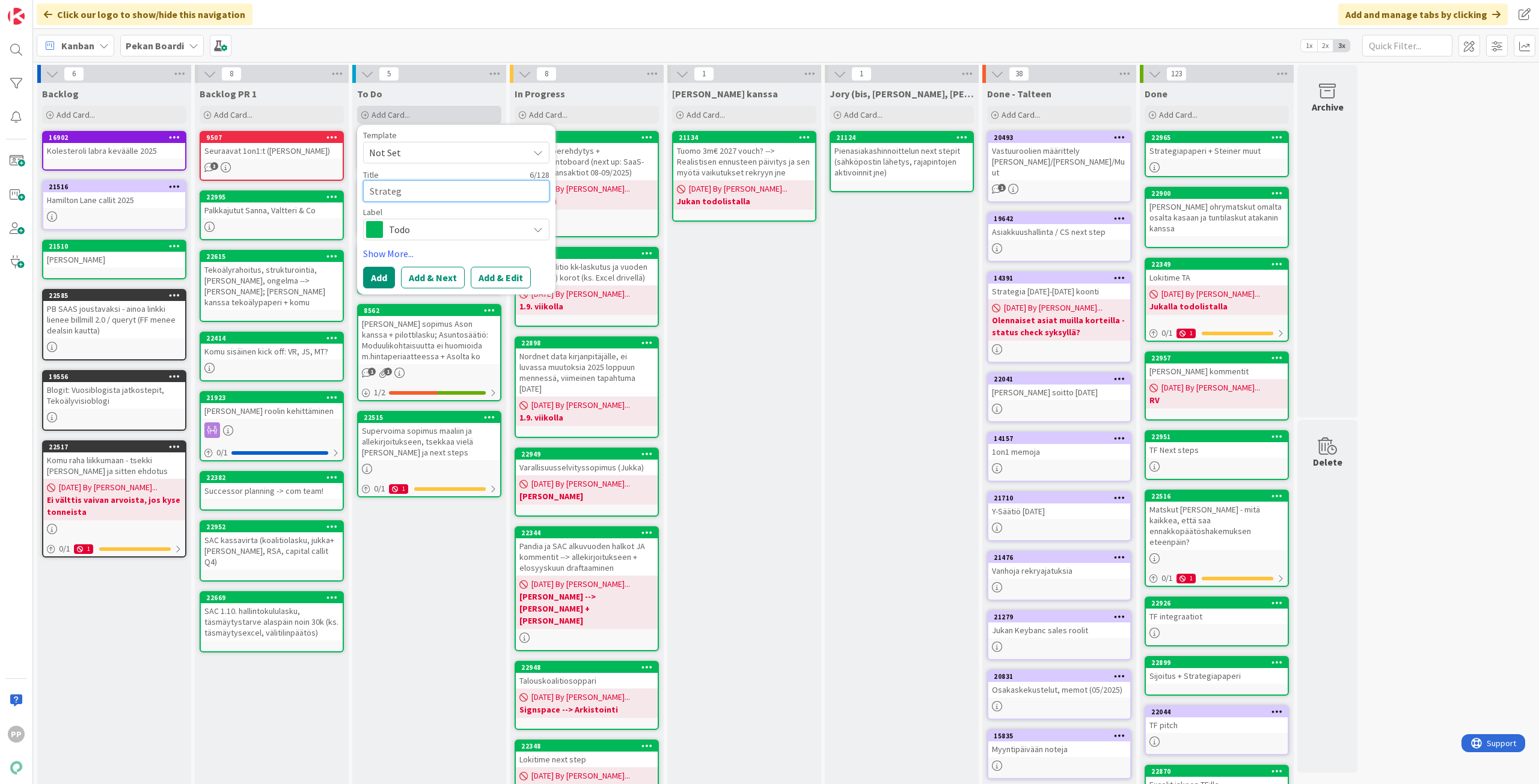
type textarea "x"
type textarea "Strategia"
type textarea "x"
type textarea "Strategiap"
type textarea "x"
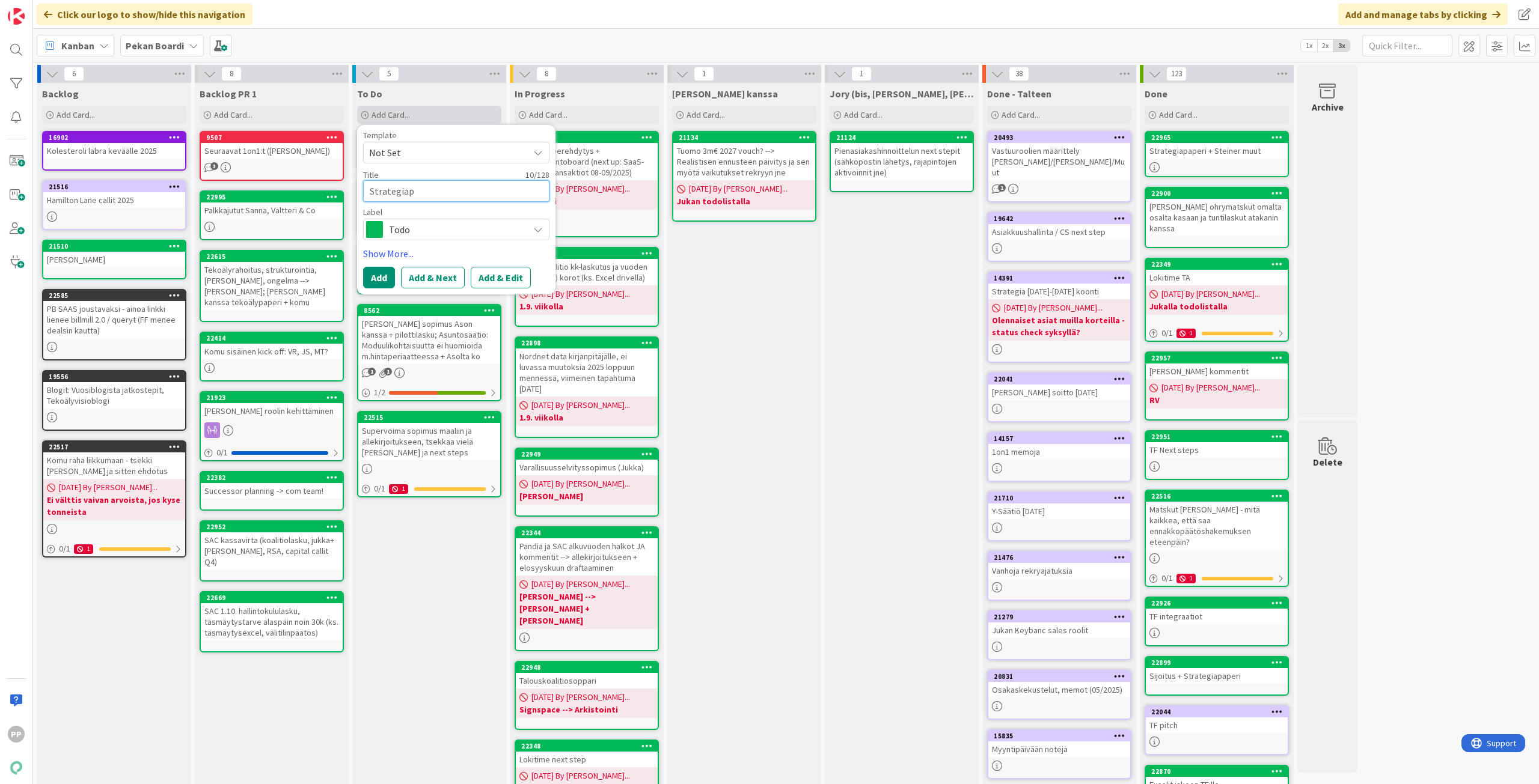
type textarea "Strategiapa"
type textarea "x"
type textarea "Strategiapap"
type textarea "x"
type textarea "Strategiapape"
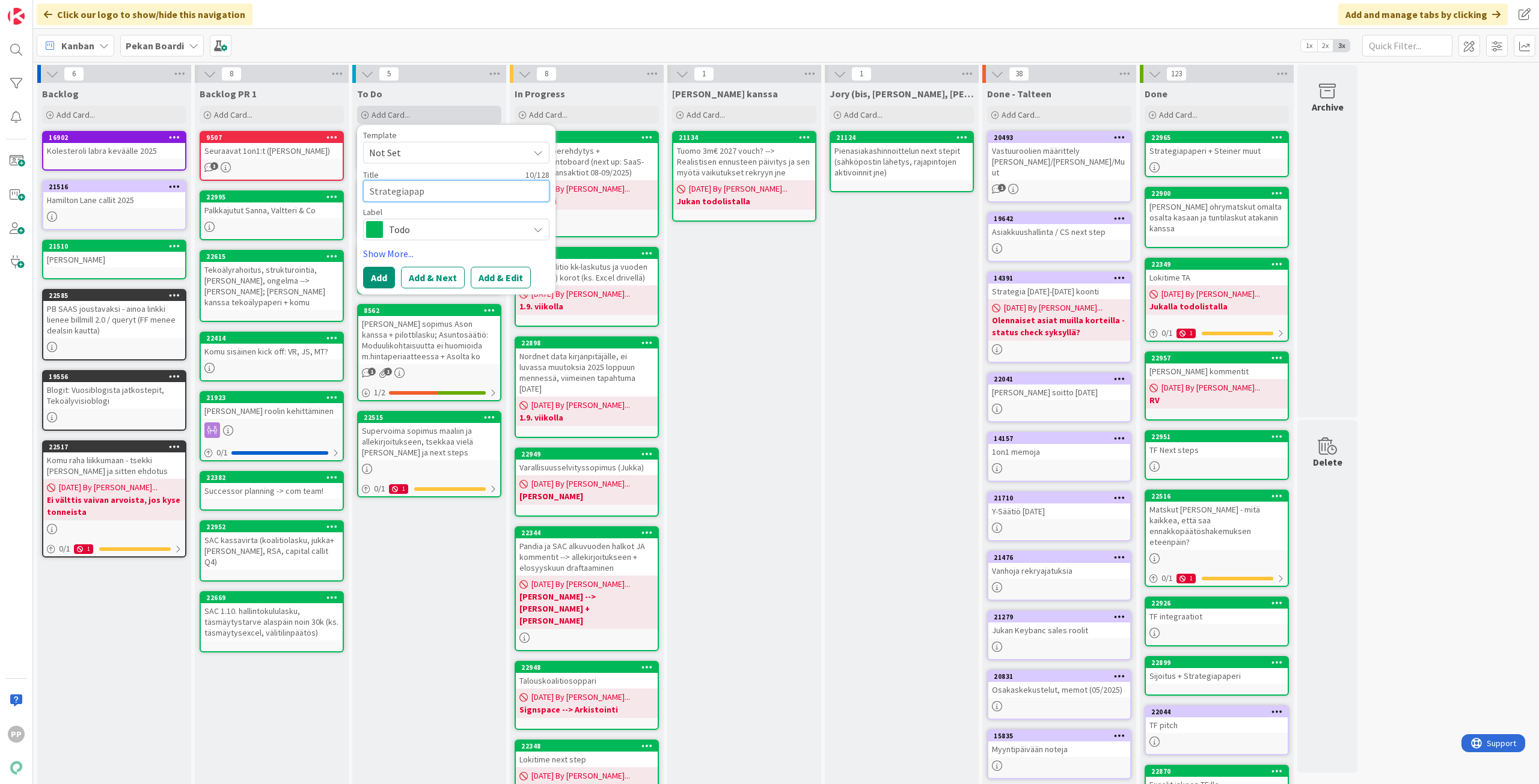
type textarea "x"
type textarea "Strategiapaper"
type textarea "x"
type textarea "Strategiapaperi"
type textarea "x"
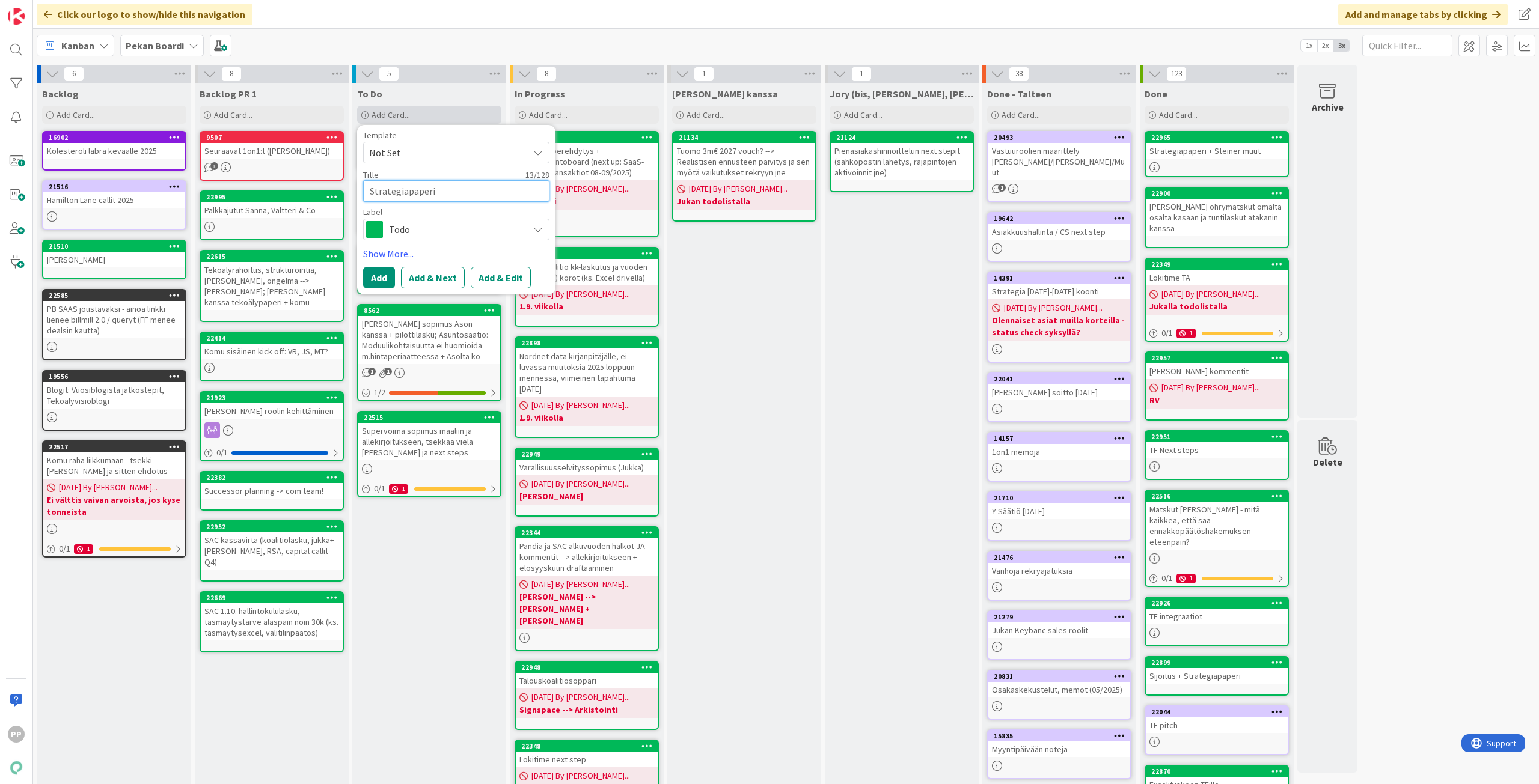
type textarea "Strategiapaperin"
type textarea "x"
type textarea "Strategiapaperin"
type textarea "x"
type textarea "Strategiapaperin i"
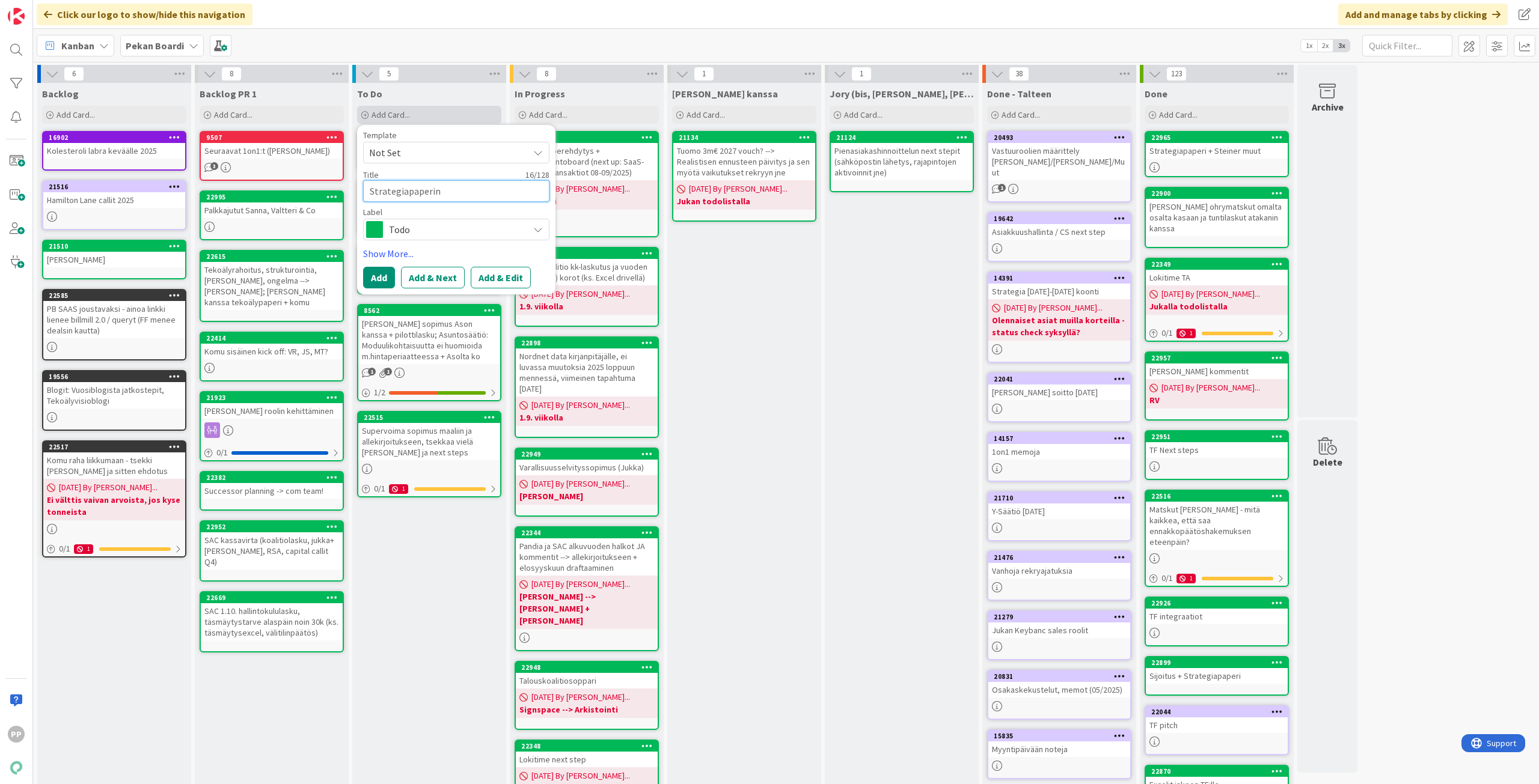
type textarea "x"
type textarea "Strategiapaperin ii"
type textarea "x"
type textarea "Strategiapaperin i"
type textarea "x"
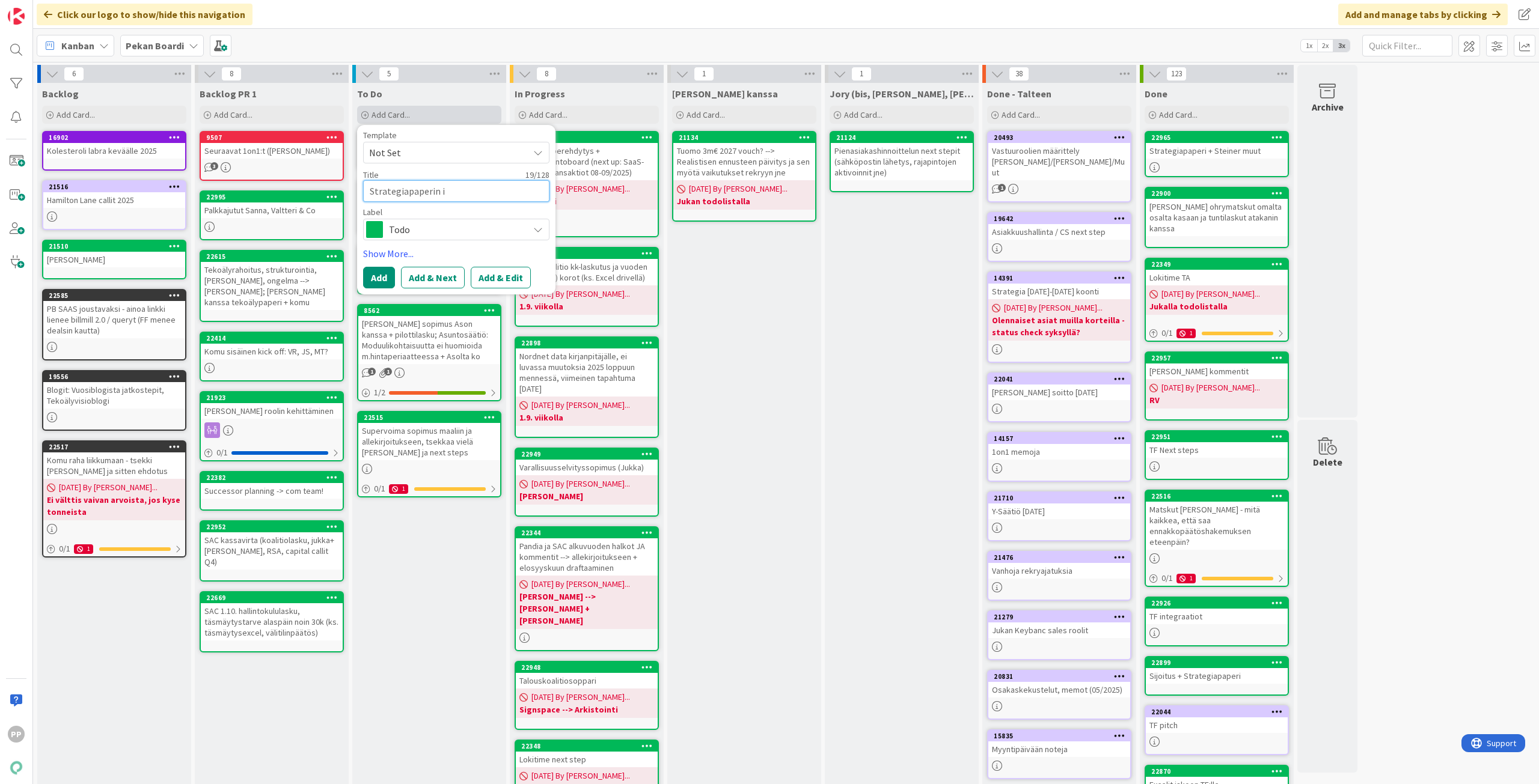
type textarea "Strategiapaperin"
type textarea "x"
type textarea "Strategiapaperin v"
type textarea "x"
type textarea "Strategiapaperin vi"
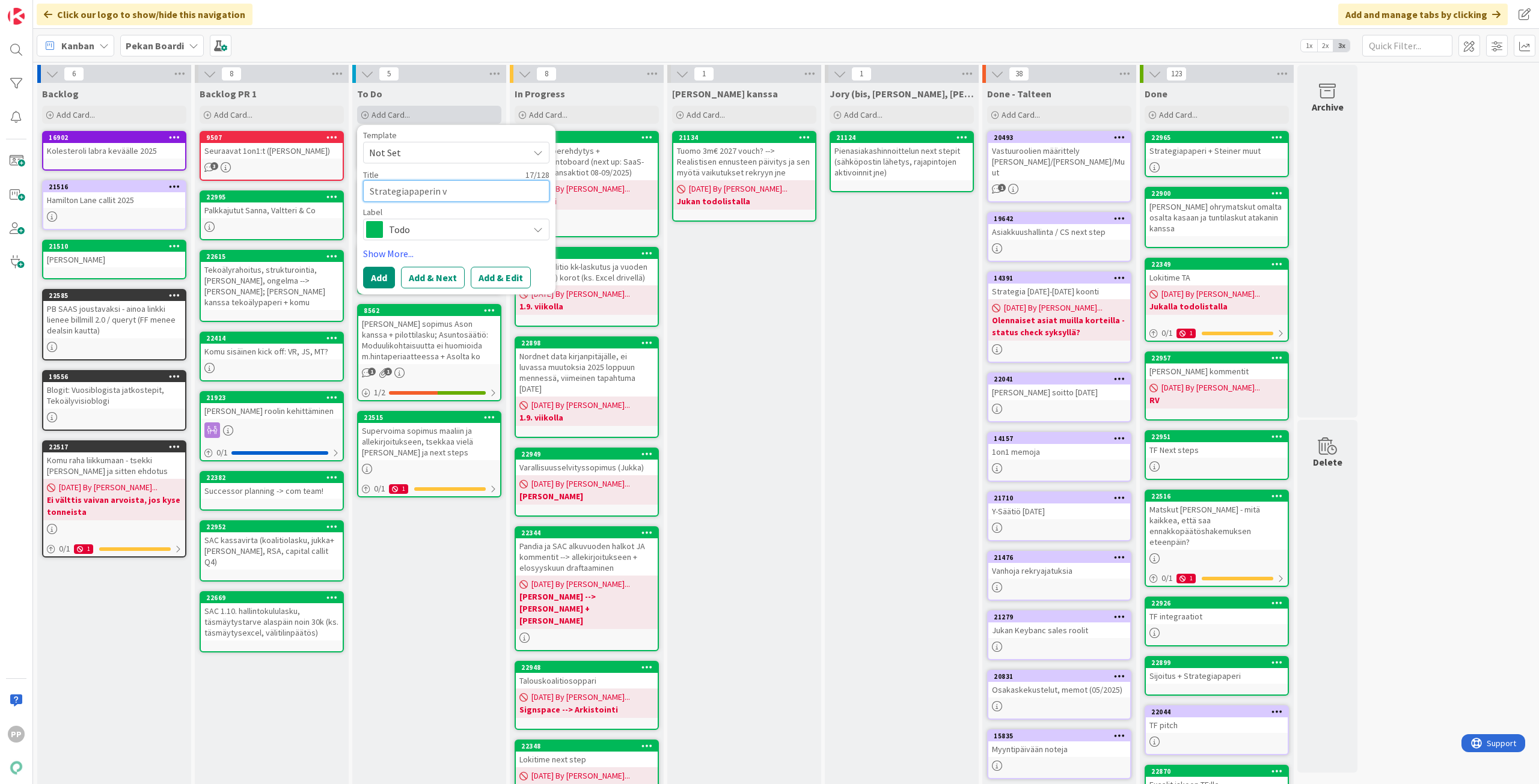
type textarea "x"
type textarea "Strategiapaperin vii"
type textarea "x"
type textarea "Strategiapaperin viim"
type textarea "x"
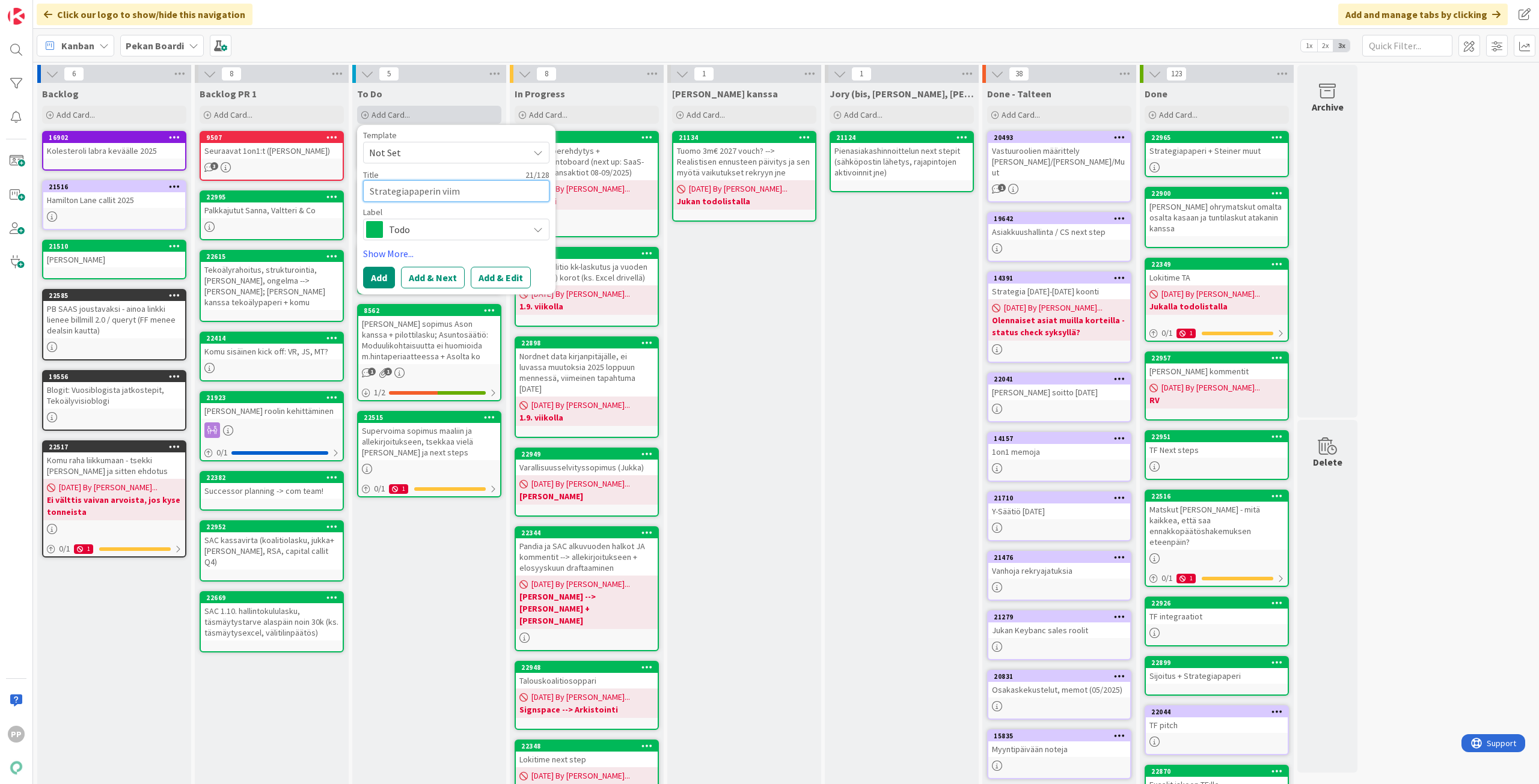
type textarea "Strategiapaperin viime"
type textarea "x"
type textarea "Strategiapaperin viimei"
type textarea "x"
type textarea "Strategiapaperin viimeis"
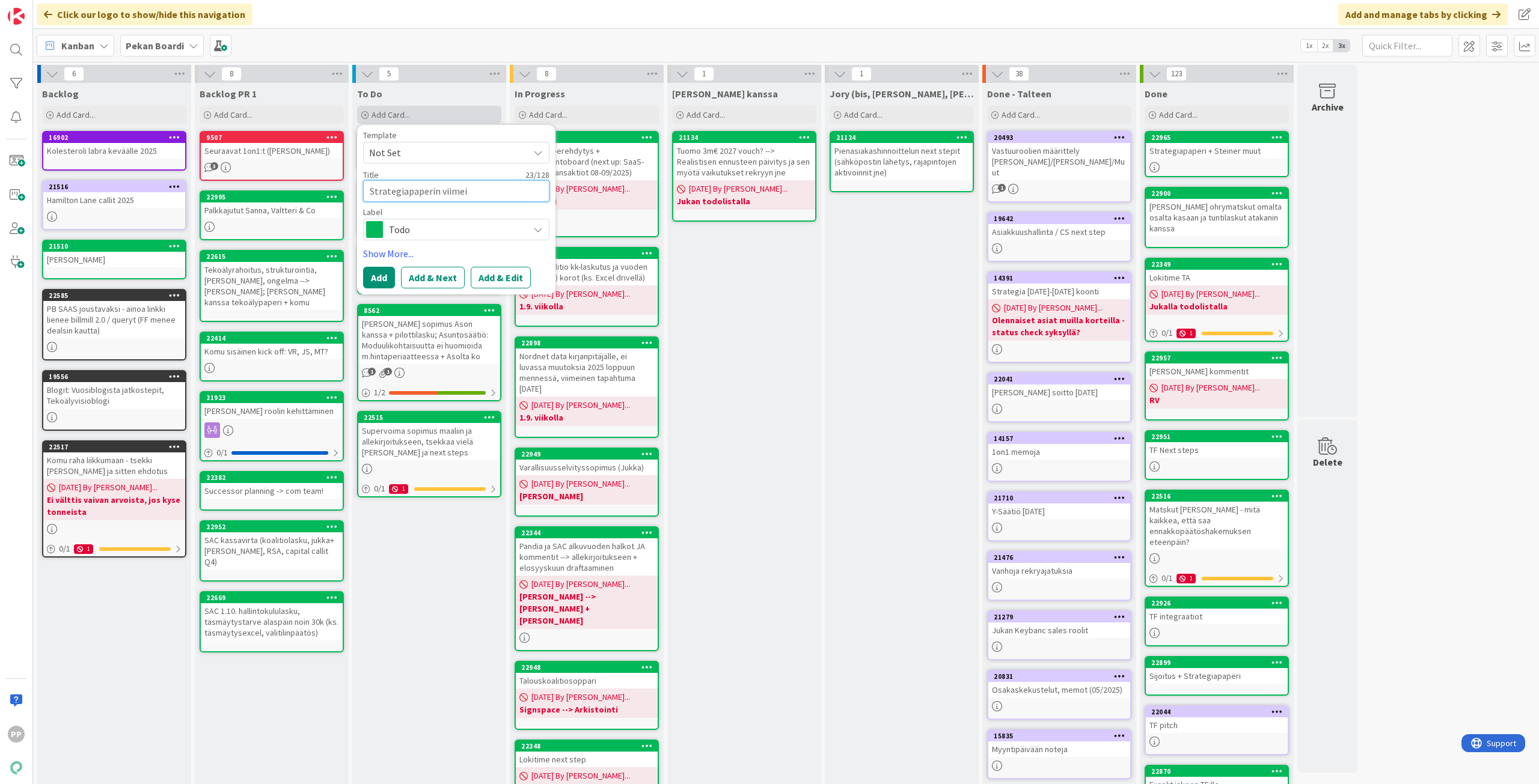
type textarea "x"
type textarea "Strategiapaperin viimeist"
type textarea "x"
type textarea "Strategiapaperin viimeiste"
type textarea "x"
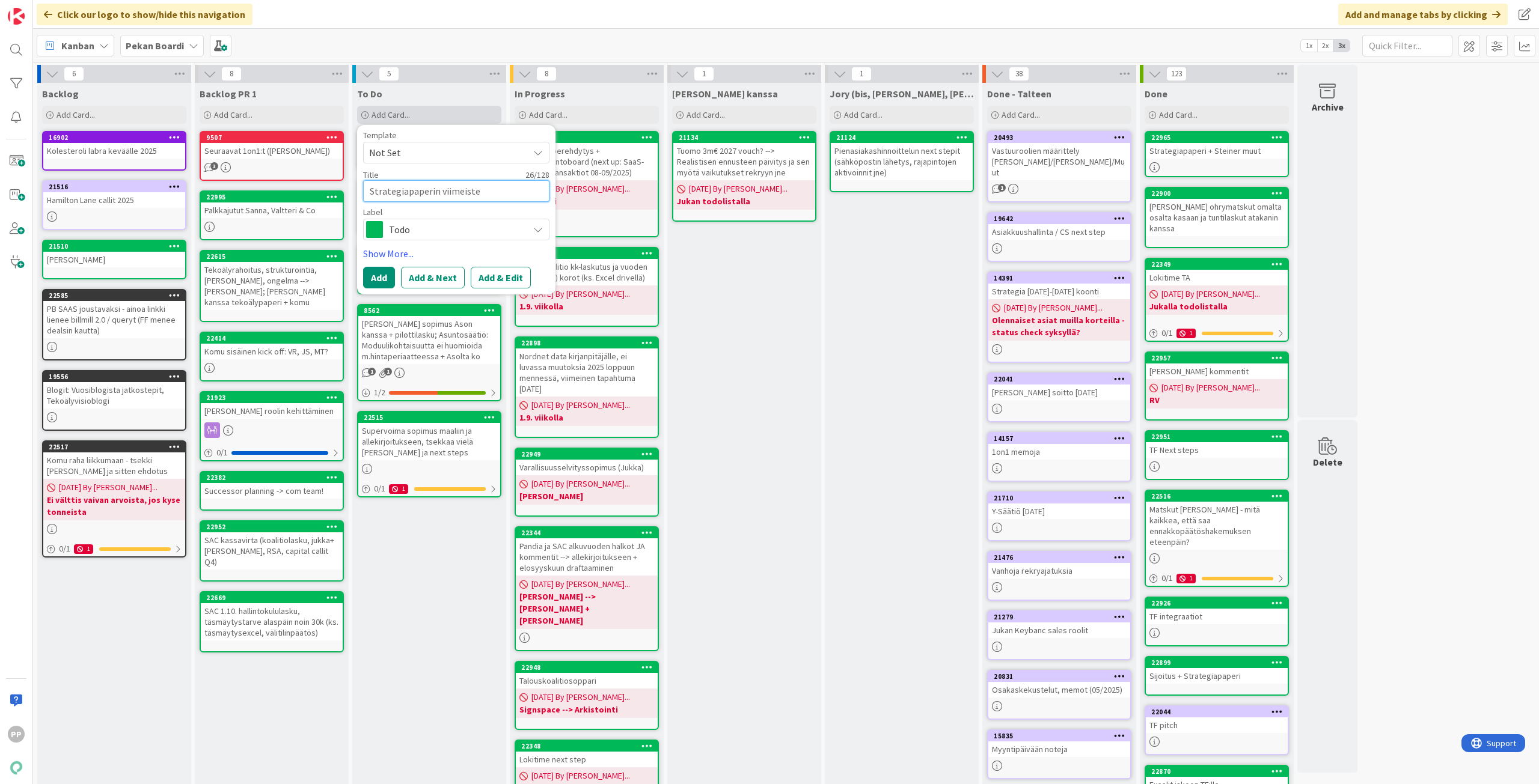
type textarea "Strategiapaperin viimeistel"
type textarea "x"
type textarea "Strategiapaperin viimeistely"
type textarea "x"
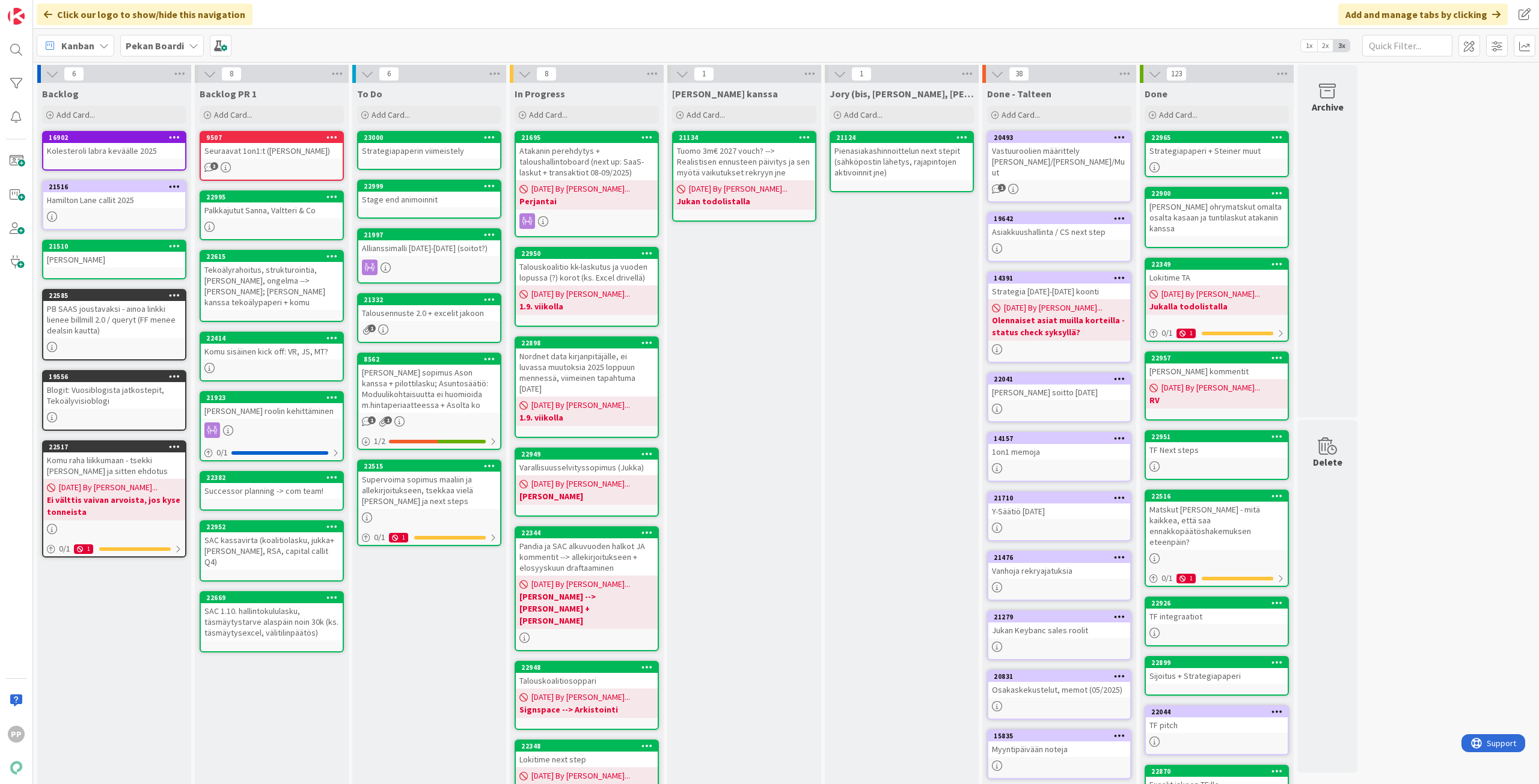
click at [472, 639] on div "To Do Add Card... Template Not Set Title 0 / 128 Strategiapaperin viimeistely L…" at bounding box center [429, 523] width 154 height 881
click at [728, 452] on div "[PERSON_NAME] kanssa Add Card... 21134 Tuomo 3m€ 2027 vouch? --> Realistisen en…" at bounding box center [744, 523] width 154 height 881
click at [467, 647] on div "To Do Add Card... Template Not Set Title 0 / 128 Strategiapaperin viimeistely L…" at bounding box center [429, 523] width 154 height 881
click at [469, 630] on div "To Do Add Card... Template Not Set Title 0 / 128 Strategiapaperin viimeistely L…" at bounding box center [429, 523] width 154 height 881
click at [763, 404] on div "[PERSON_NAME] kanssa Add Card... 21134 Tuomo 3m€ 2027 vouch? --> Realistisen en…" at bounding box center [744, 523] width 154 height 881
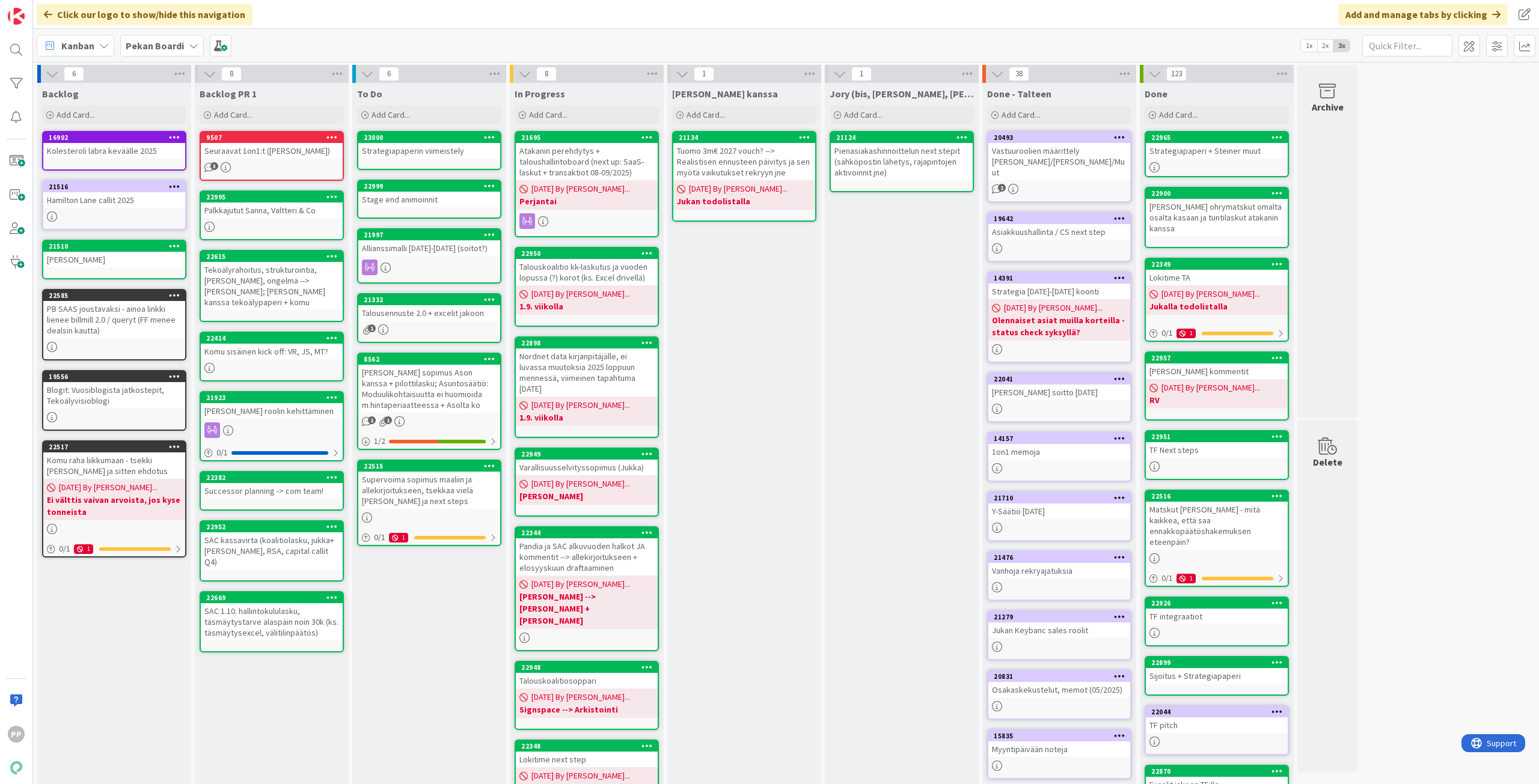
click at [763, 404] on div "[PERSON_NAME] kanssa Add Card... 21134 Tuomo 3m€ 2027 vouch? --> Realistisen en…" at bounding box center [744, 523] width 154 height 881
click at [750, 409] on div "[PERSON_NAME] kanssa Add Card... 21134 Tuomo 3m€ 2027 vouch? --> Realistisen en…" at bounding box center [744, 523] width 154 height 881
click at [743, 419] on div "[PERSON_NAME] kanssa Add Card... 21134 Tuomo 3m€ 2027 vouch? --> Realistisen en…" at bounding box center [744, 523] width 154 height 881
click at [781, 326] on div "[PERSON_NAME] kanssa Add Card... 21134 Tuomo 3m€ 2027 vouch? --> Realistisen en…" at bounding box center [744, 523] width 154 height 881
click at [751, 452] on div "[PERSON_NAME] kanssa Add Card... 21134 Tuomo 3m€ 2027 vouch? --> Realistisen en…" at bounding box center [744, 523] width 154 height 881
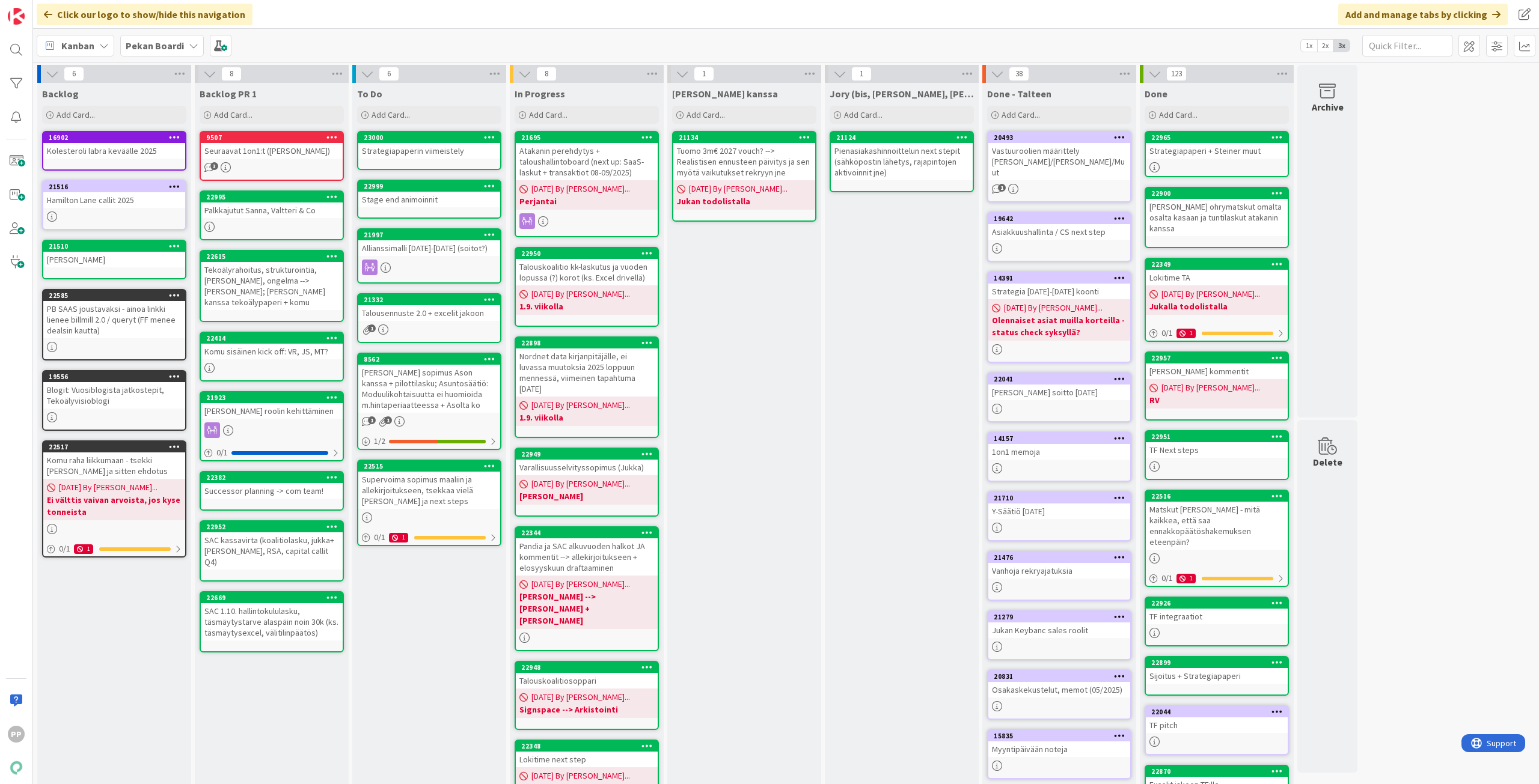
click at [746, 312] on div "[PERSON_NAME] kanssa Add Card... 21134 Tuomo 3m€ 2027 vouch? --> Realistisen en…" at bounding box center [744, 523] width 154 height 881
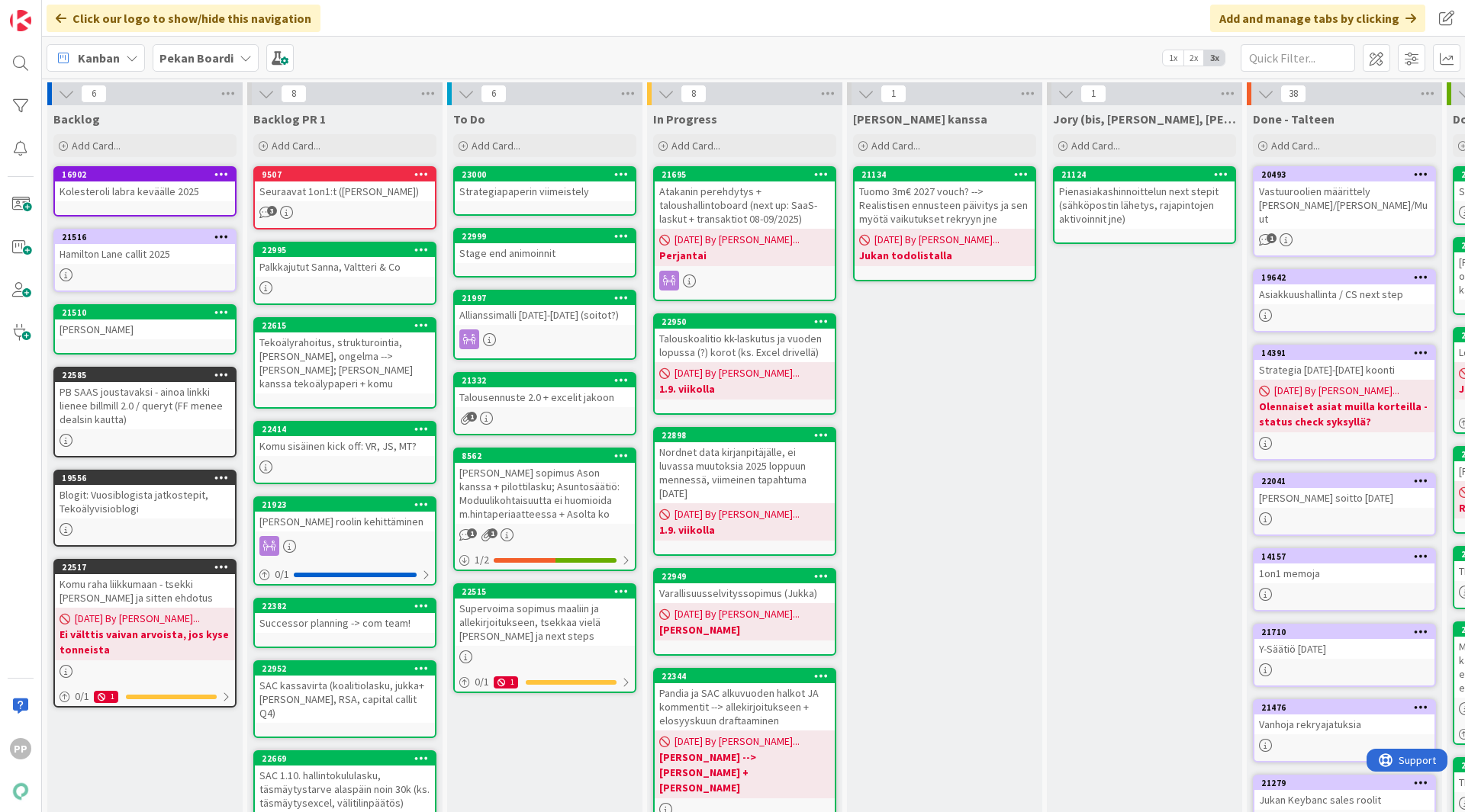
click at [930, 462] on div "[PERSON_NAME] kanssa Add Card... 21134 Tuomo 3m€ 2027 vouch? --> Realistisen en…" at bounding box center [945, 665] width 195 height 1118
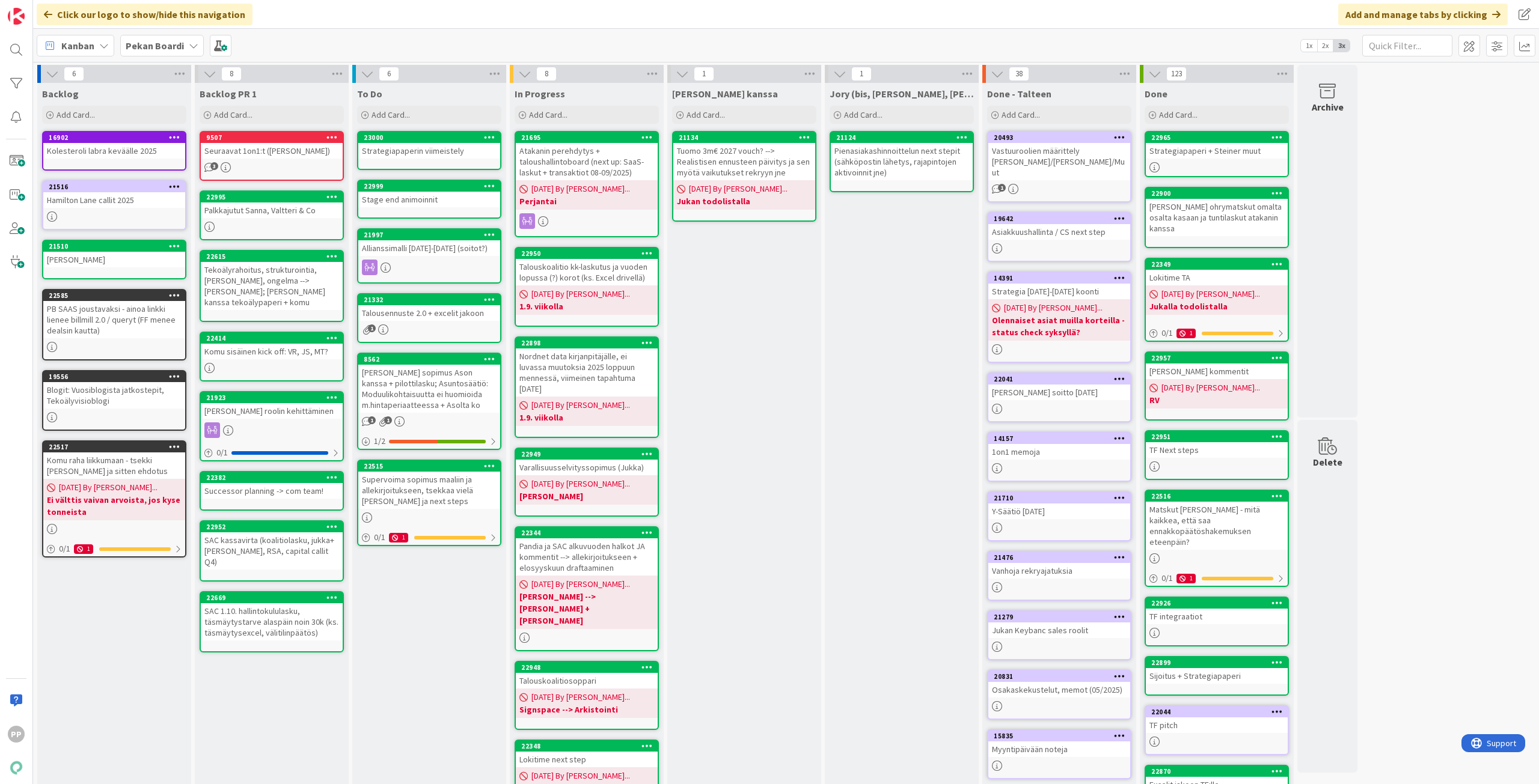
click at [901, 392] on div "Jory (bis, [PERSON_NAME], [PERSON_NAME]) Add Card... 21124 Pienasiakashinnoitte…" at bounding box center [901, 523] width 154 height 881
click at [905, 381] on div "Jory (bis, [PERSON_NAME], [PERSON_NAME]) Add Card... 21124 Pienasiakashinnoitte…" at bounding box center [901, 523] width 154 height 881
click at [894, 385] on div "Jory (bis, [PERSON_NAME], [PERSON_NAME]) Add Card... 21124 Pienasiakashinnoitte…" at bounding box center [901, 523] width 154 height 881
click at [755, 406] on div "[PERSON_NAME] kanssa Add Card... 21134 Tuomo 3m€ 2027 vouch? --> Realistisen en…" at bounding box center [744, 523] width 154 height 881
